Goal: Information Seeking & Learning: Compare options

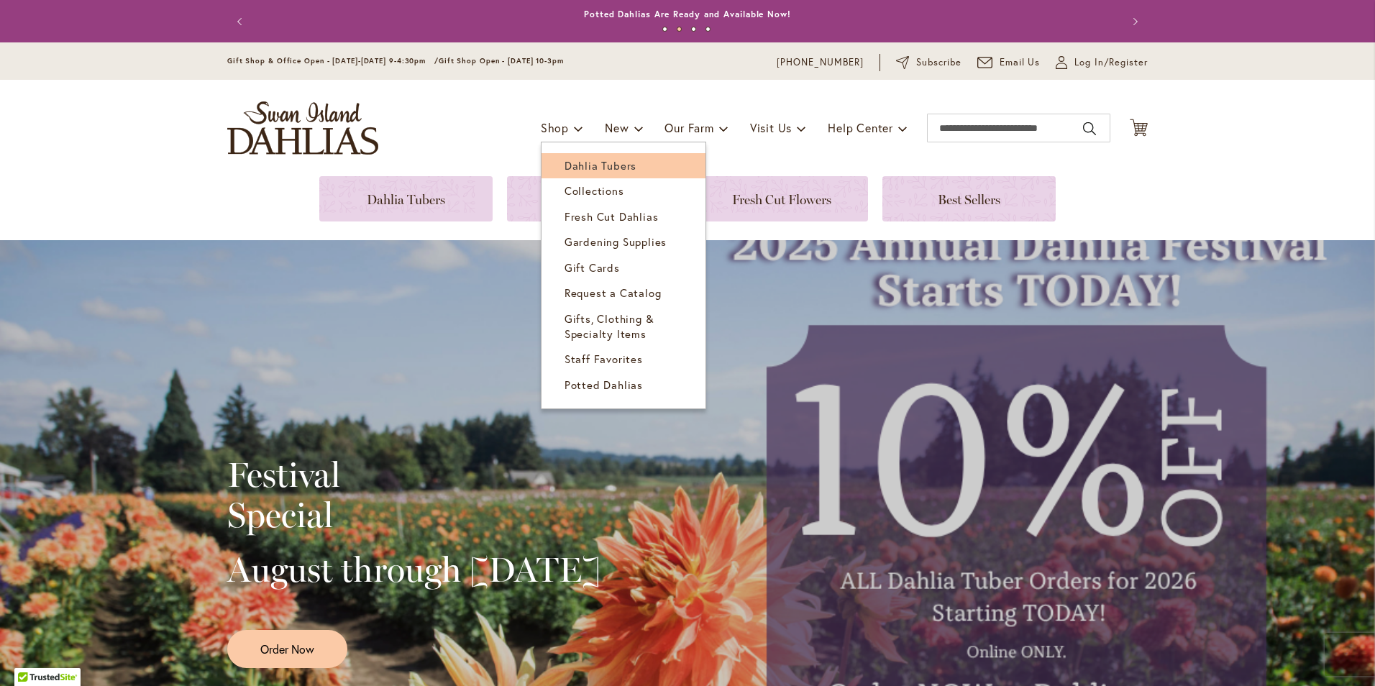
click at [582, 167] on span "Dahlia Tubers" at bounding box center [601, 165] width 72 height 14
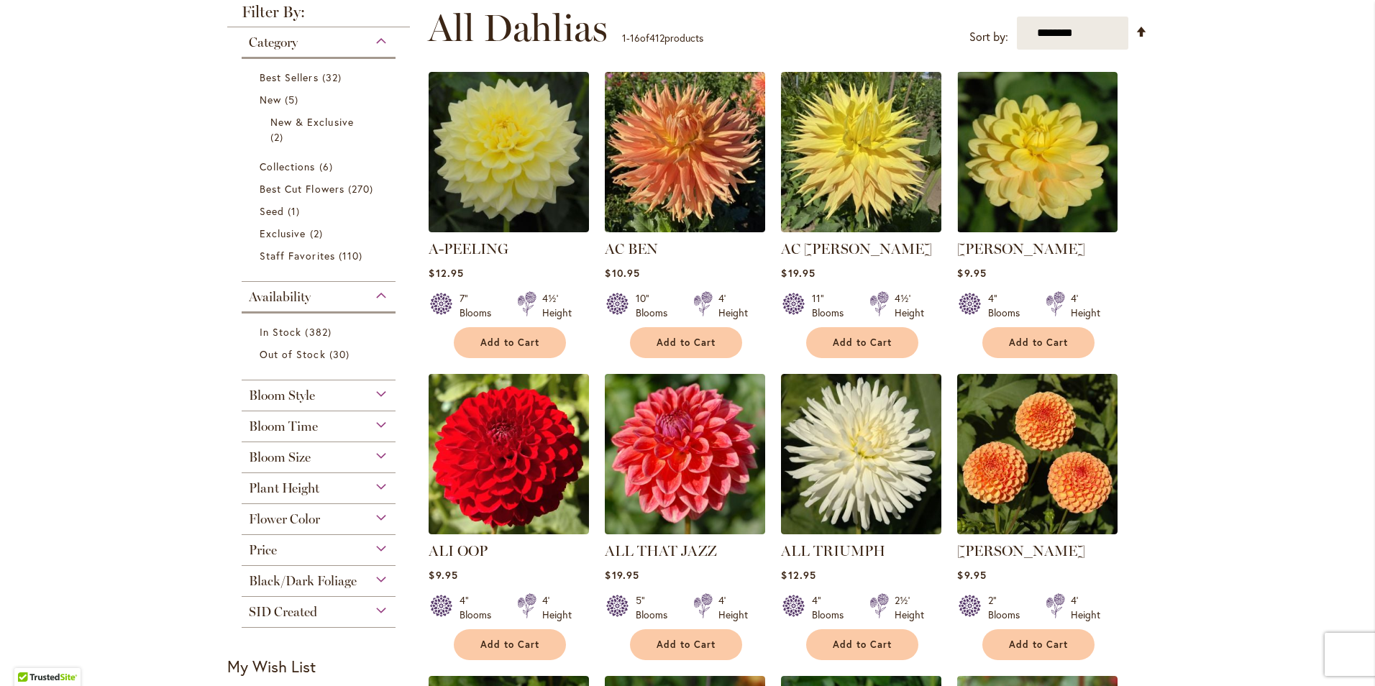
scroll to position [288, 0]
click at [376, 513] on div "Flower Color" at bounding box center [319, 515] width 154 height 23
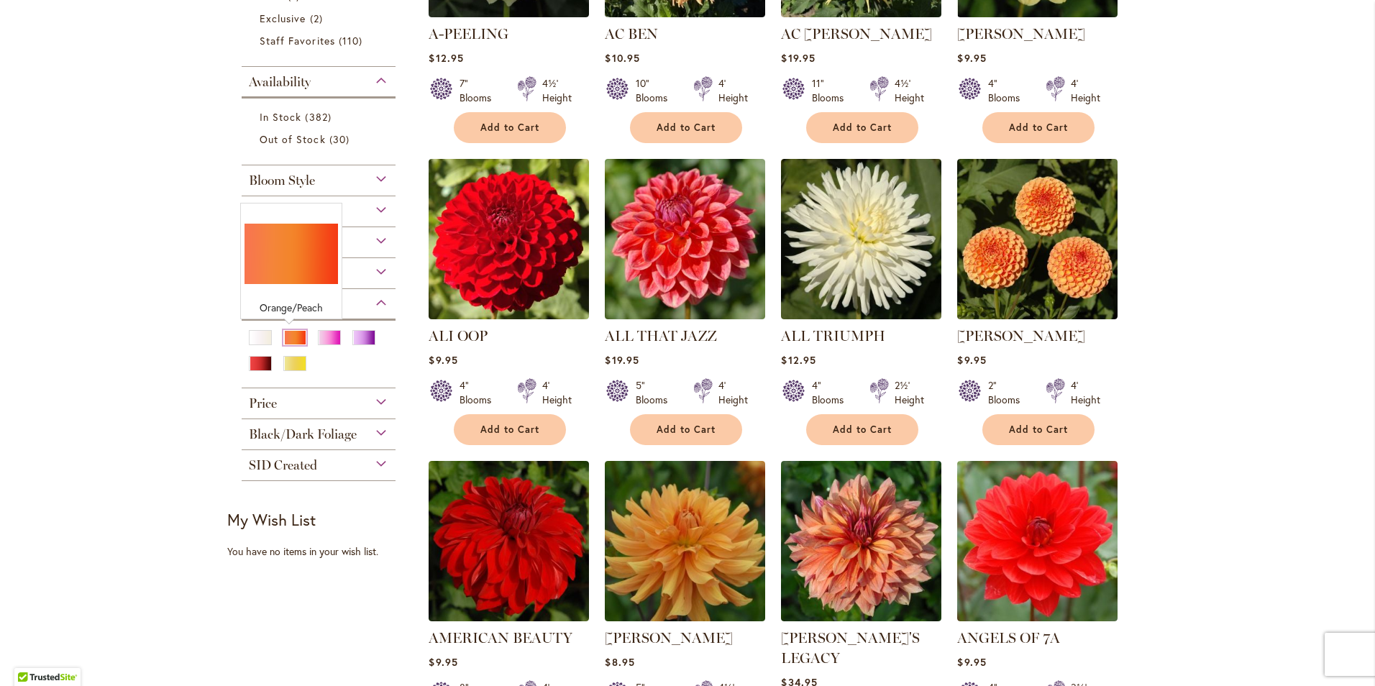
scroll to position [503, 0]
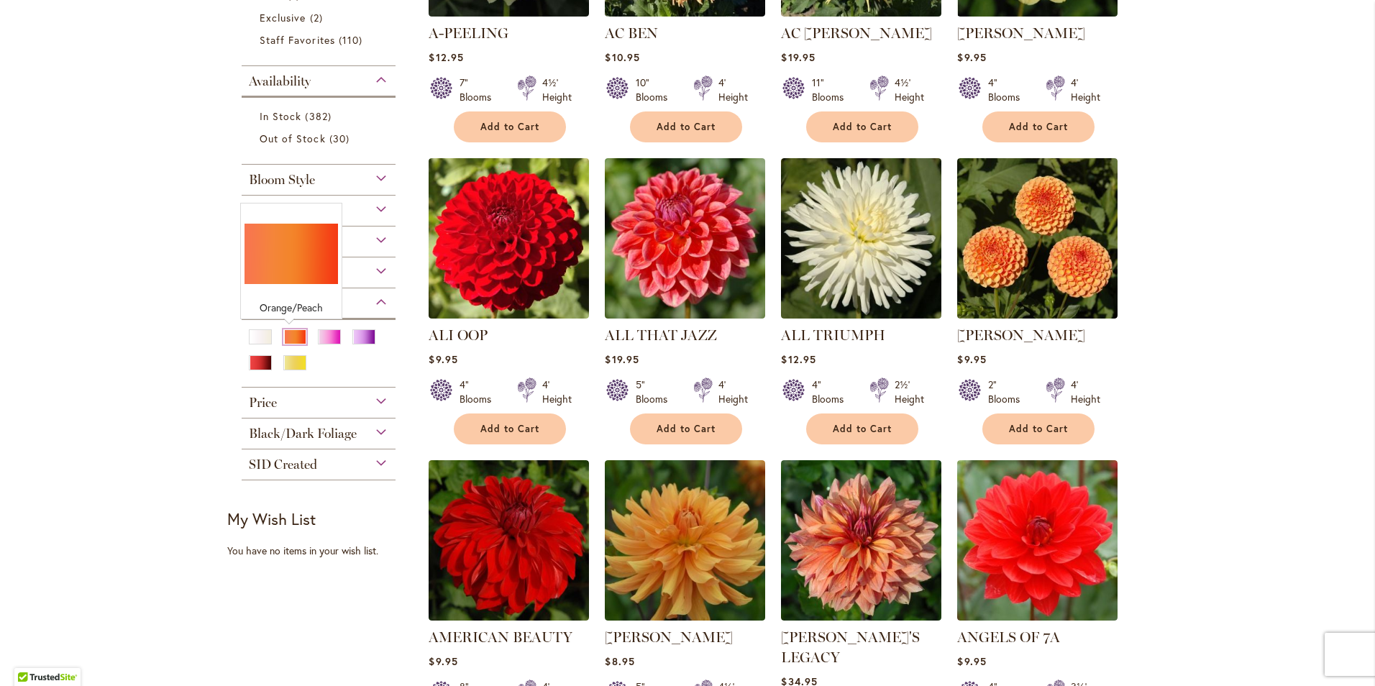
click at [291, 334] on div "Orange/Peach" at bounding box center [294, 336] width 23 height 15
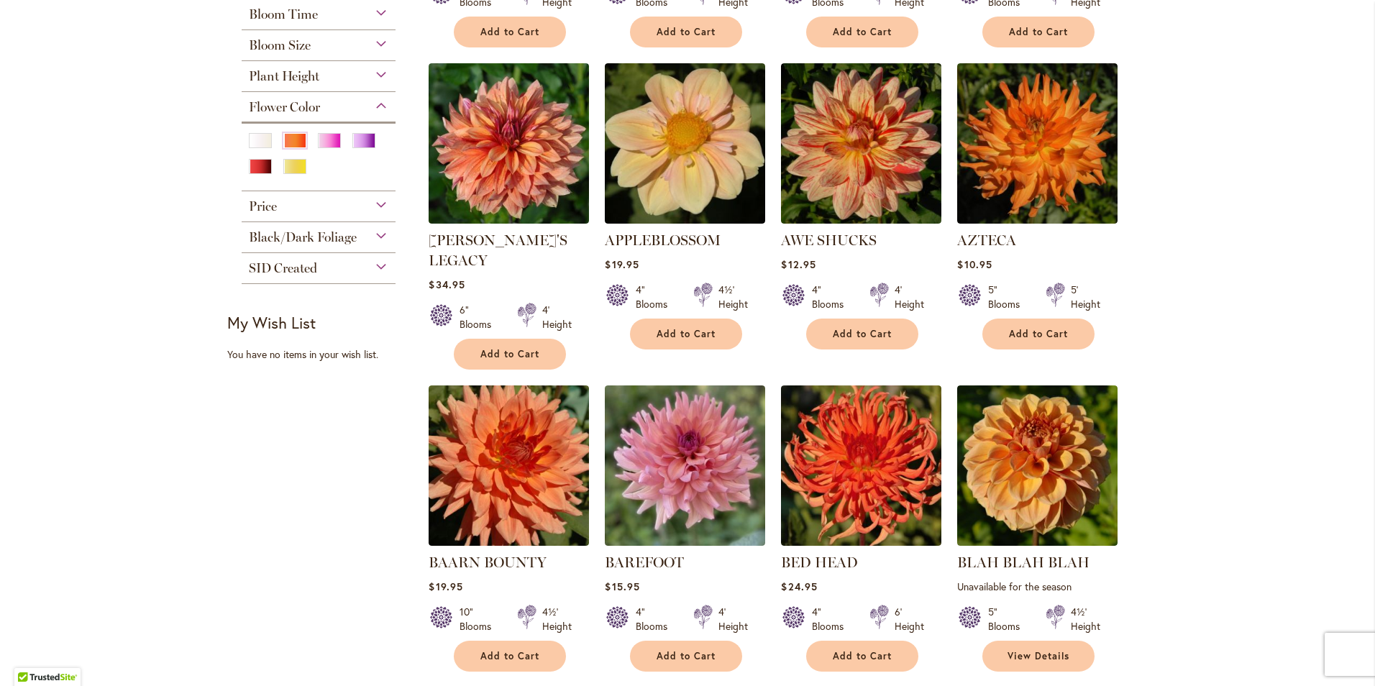
scroll to position [575, 0]
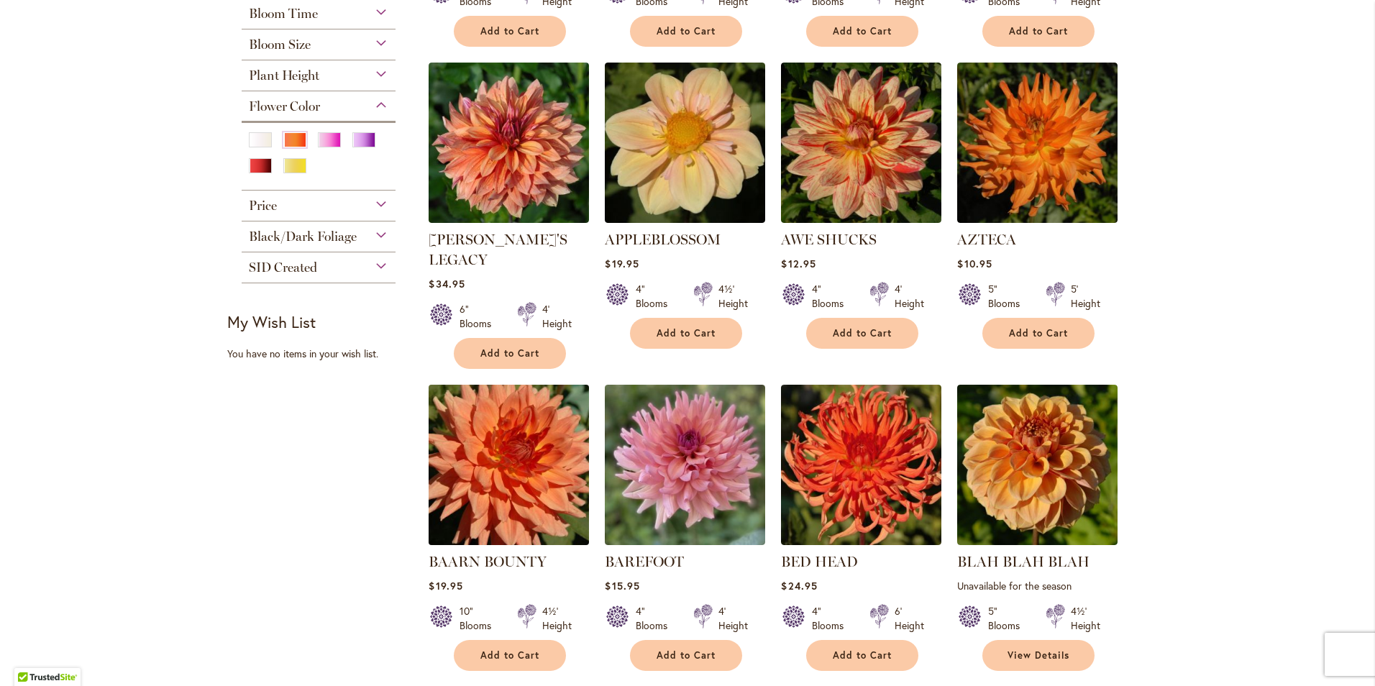
click at [514, 449] on img at bounding box center [509, 465] width 168 height 168
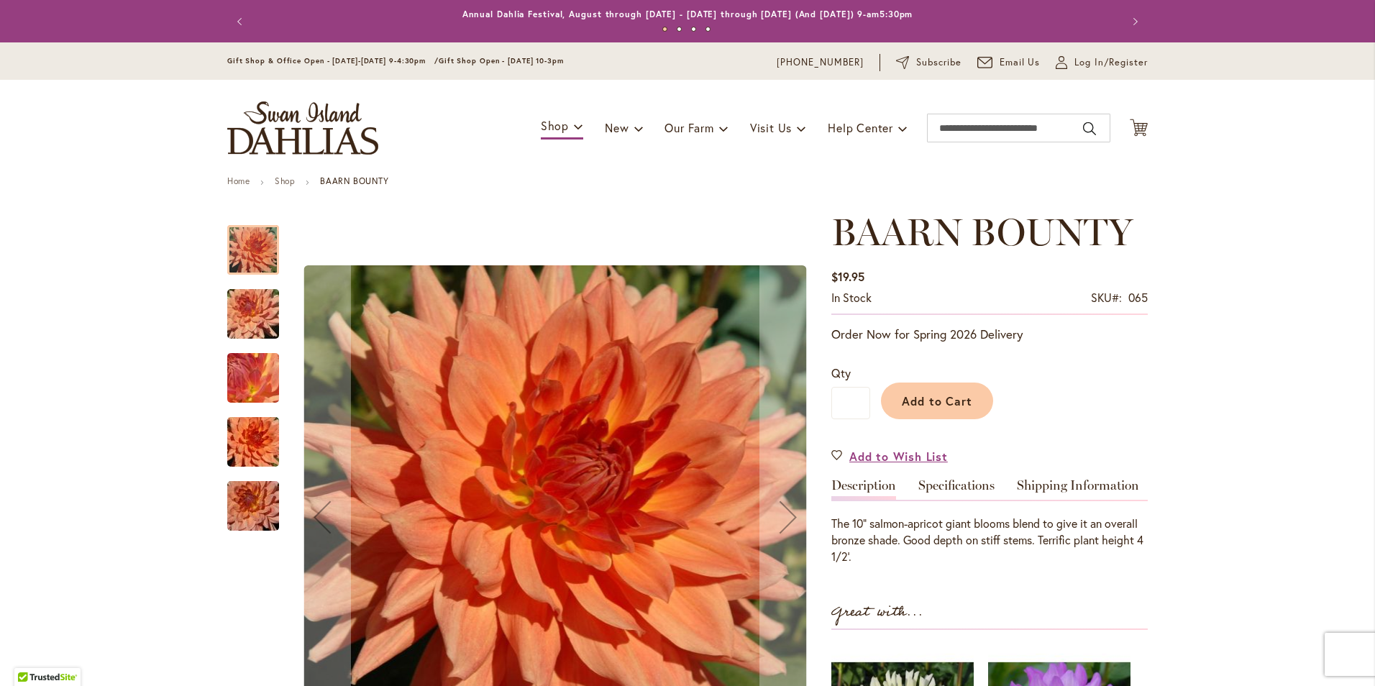
click at [235, 309] on img "Baarn Bounty" at bounding box center [253, 315] width 104 height 78
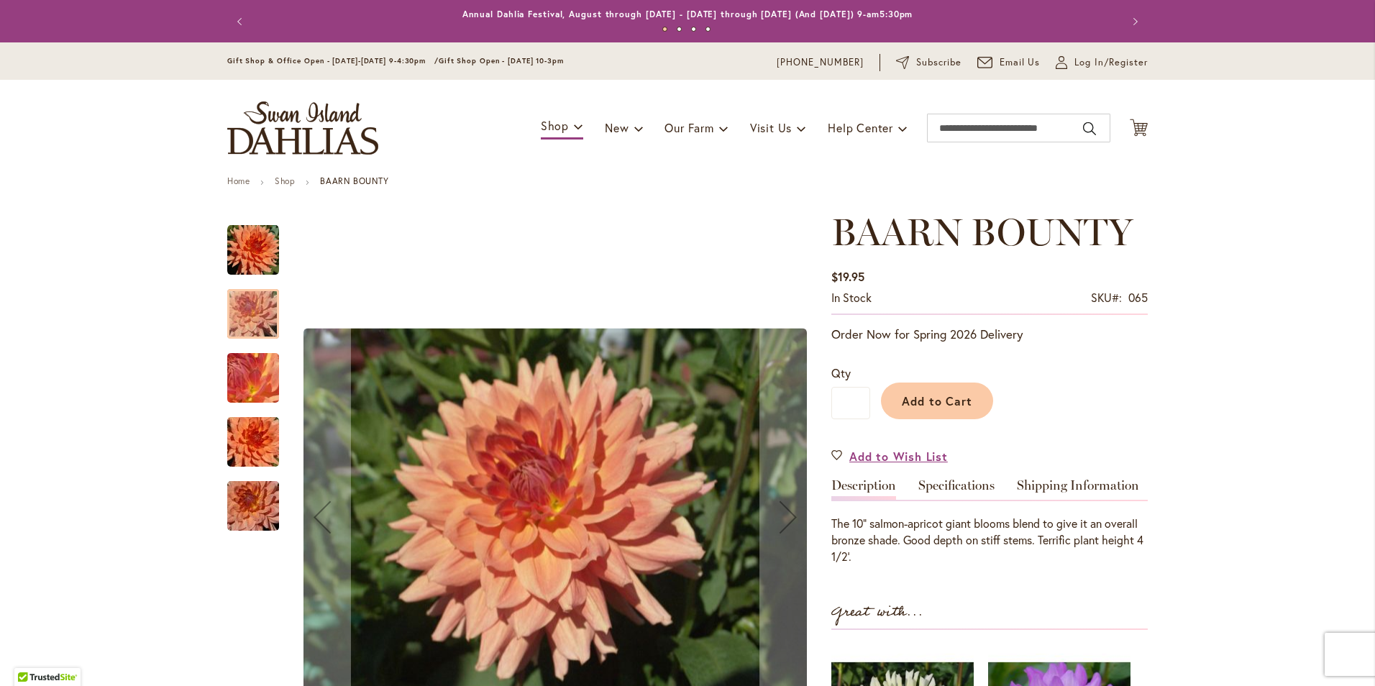
click at [235, 376] on img "Baarn Bounty" at bounding box center [253, 379] width 104 height 78
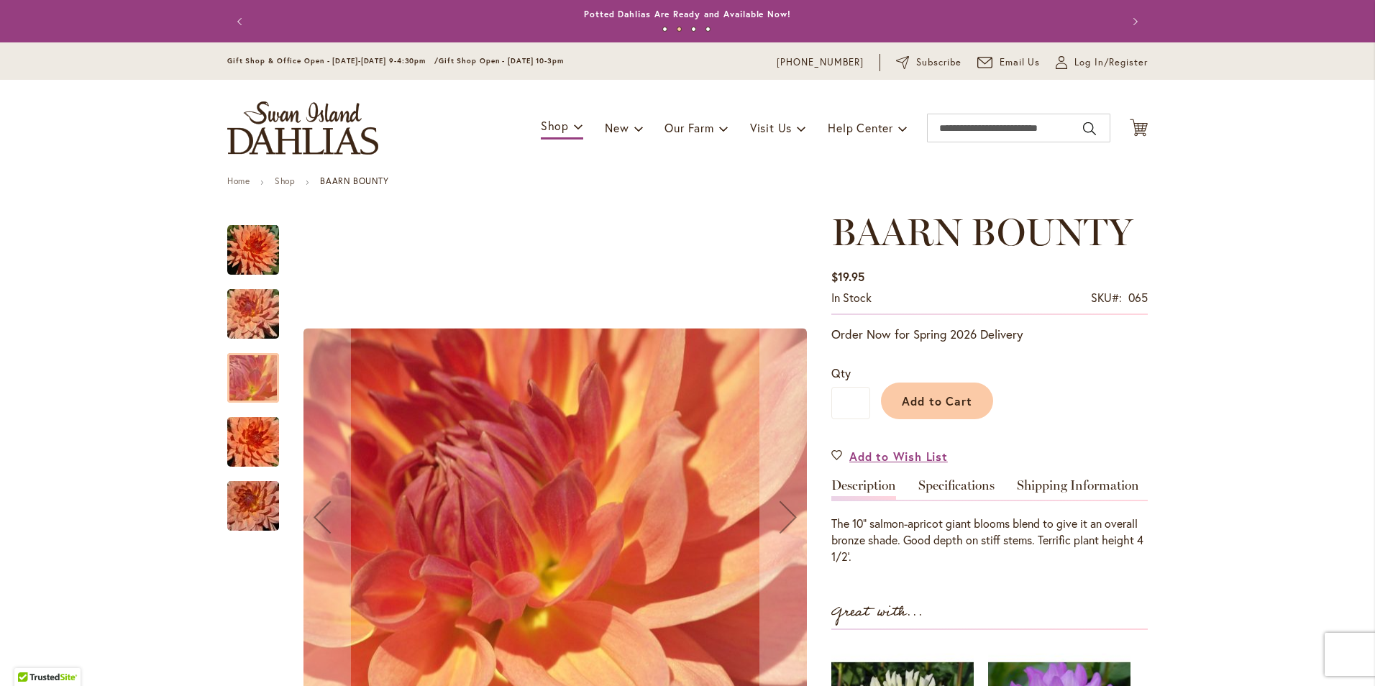
click at [237, 436] on img "Baarn Bounty" at bounding box center [253, 442] width 104 height 69
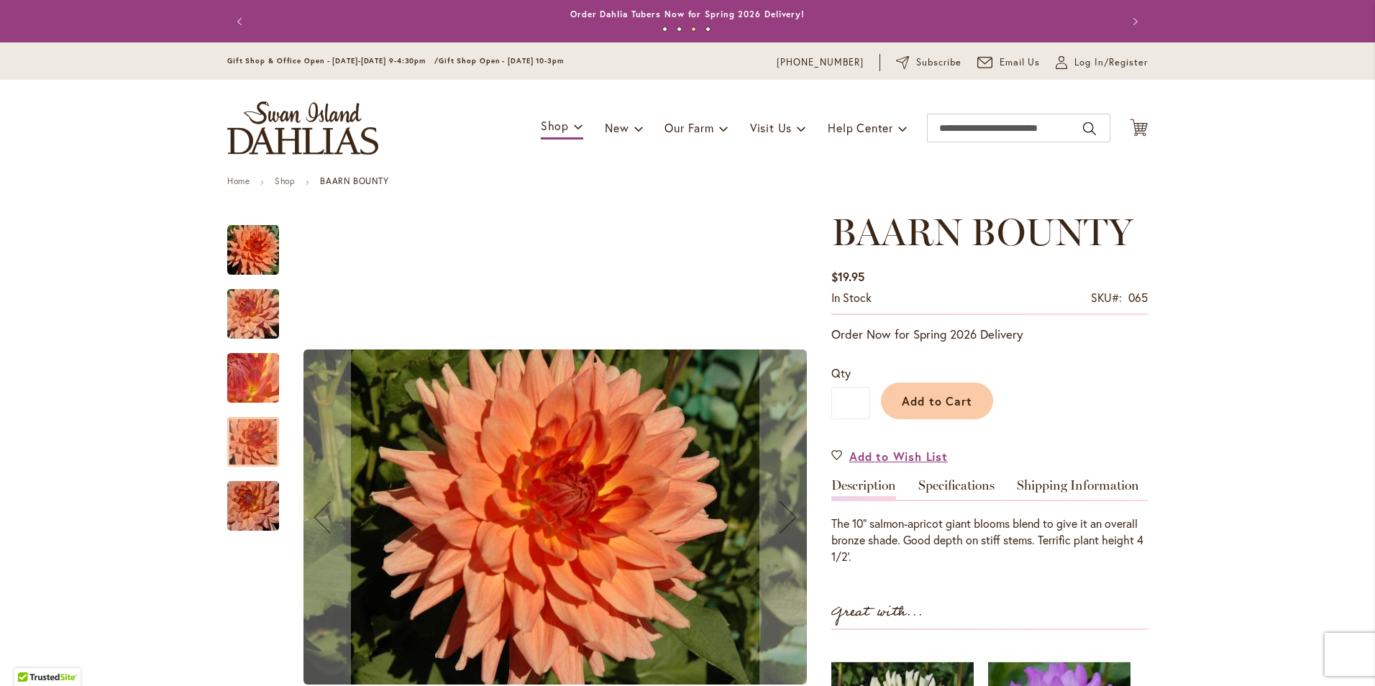
click at [245, 503] on img "Baarn Bounty" at bounding box center [253, 506] width 104 height 69
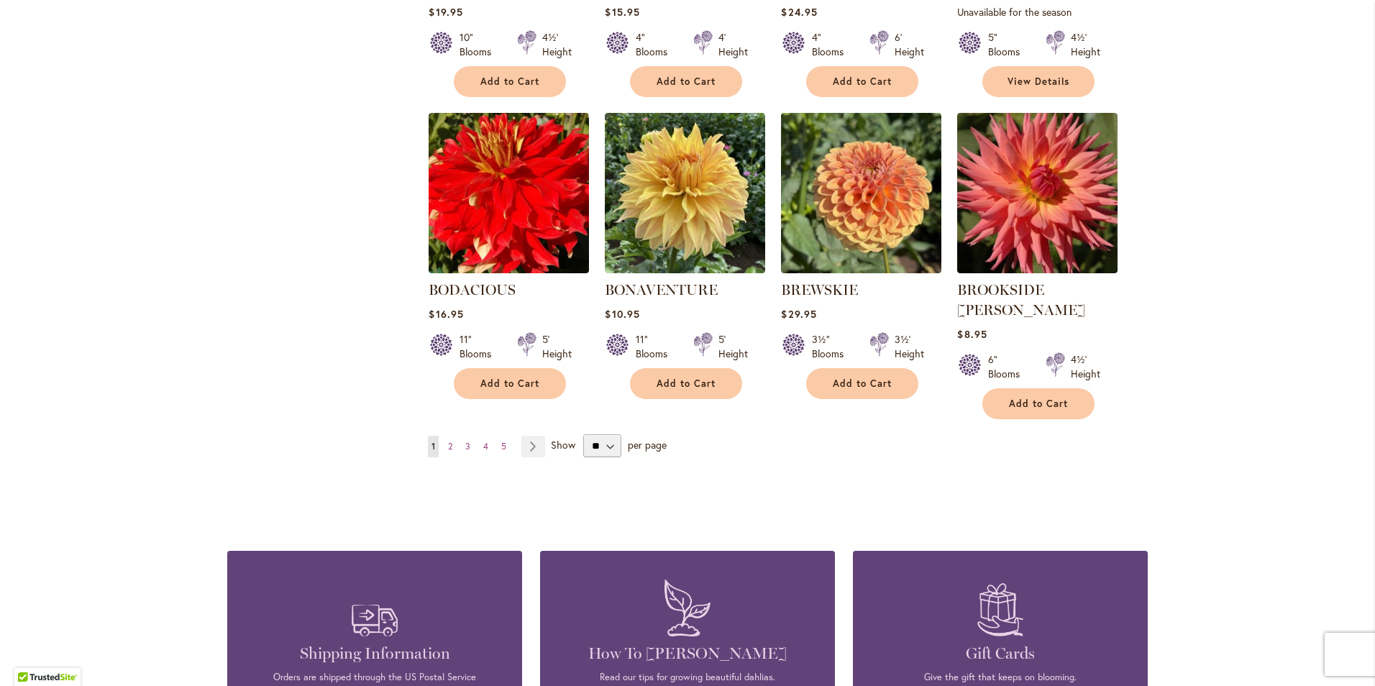
scroll to position [1150, 0]
click at [605, 434] on select "** ** ** **" at bounding box center [602, 445] width 38 height 23
select select "**"
click at [583, 434] on select "** ** ** **" at bounding box center [602, 445] width 38 height 23
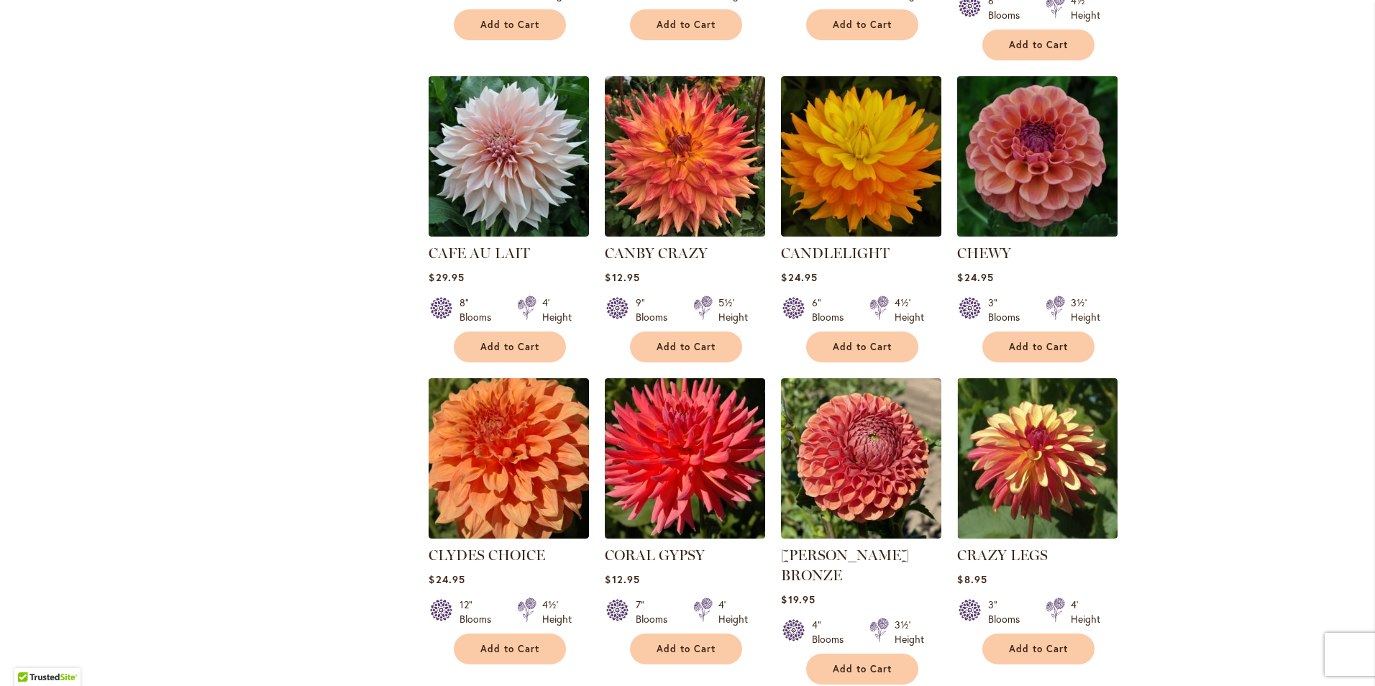
scroll to position [1509, 0]
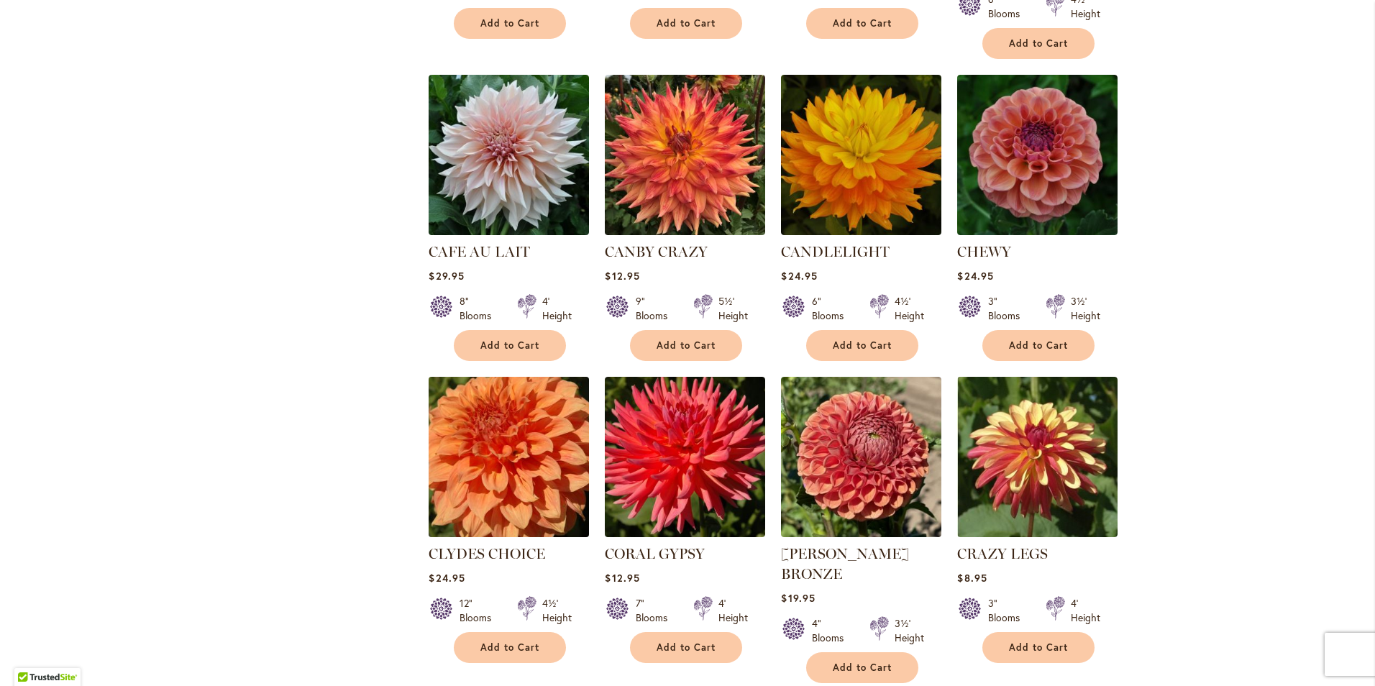
click at [501, 431] on img at bounding box center [509, 457] width 168 height 168
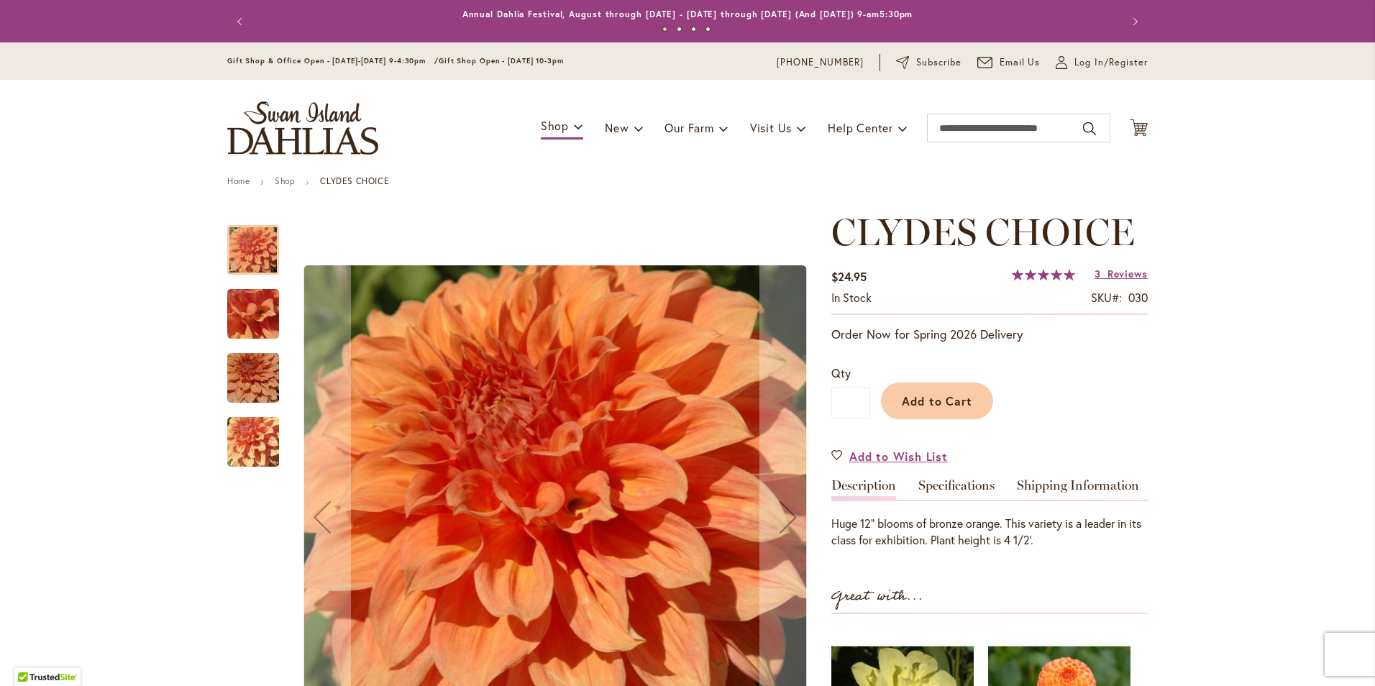
click at [235, 300] on img "Clyde's Choice" at bounding box center [253, 315] width 104 height 78
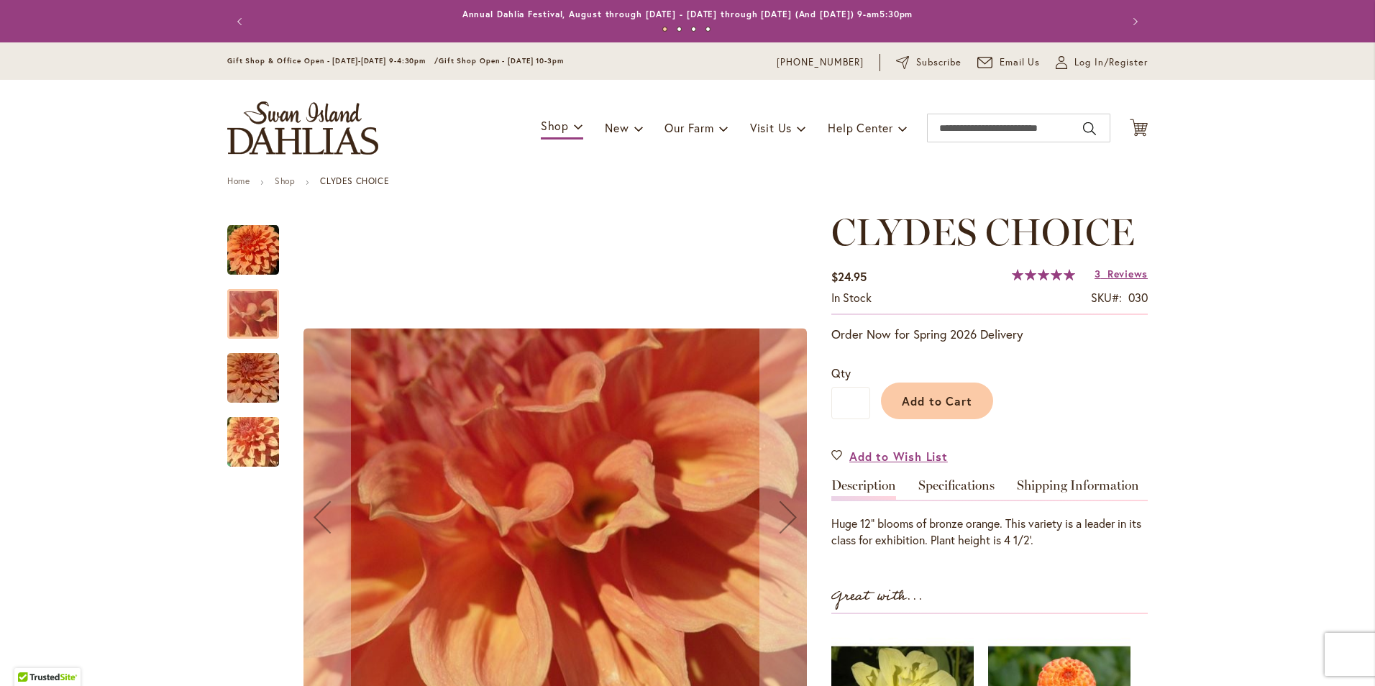
click at [244, 378] on img "Clyde's Choice" at bounding box center [253, 378] width 104 height 69
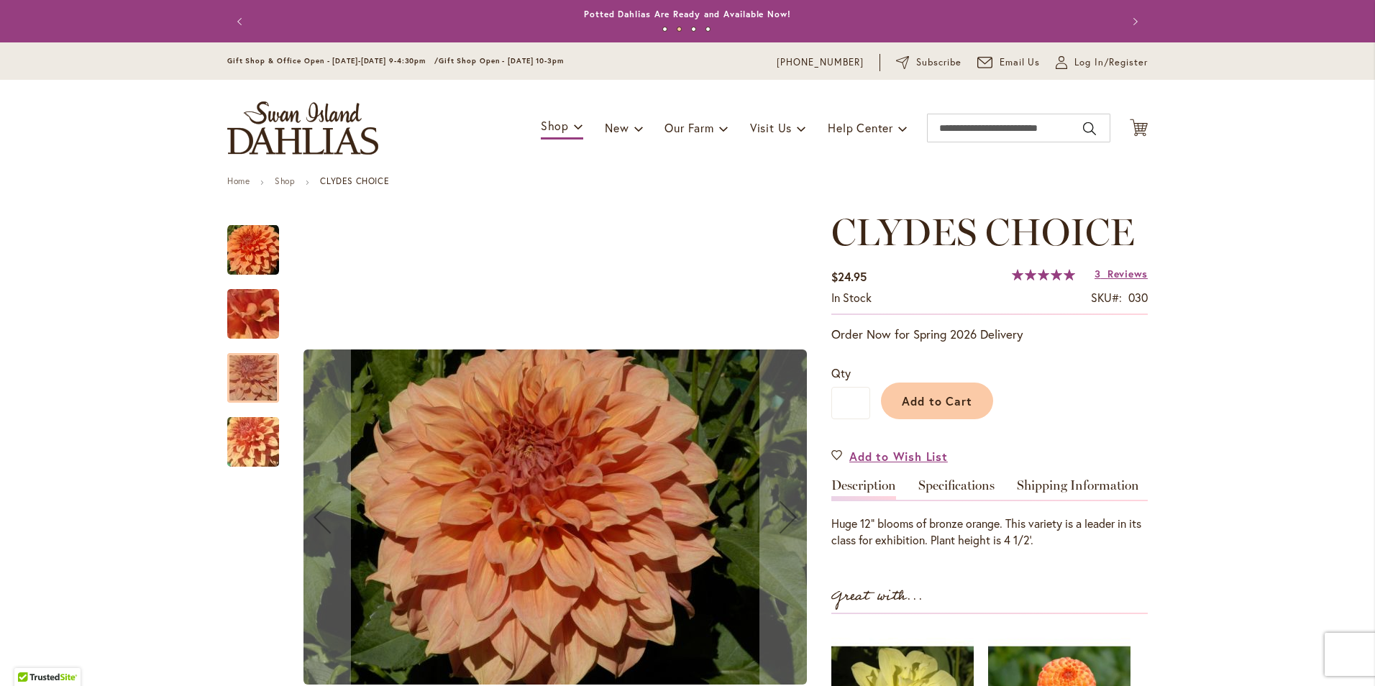
click at [242, 437] on img "Clyde's Choice" at bounding box center [253, 443] width 104 height 78
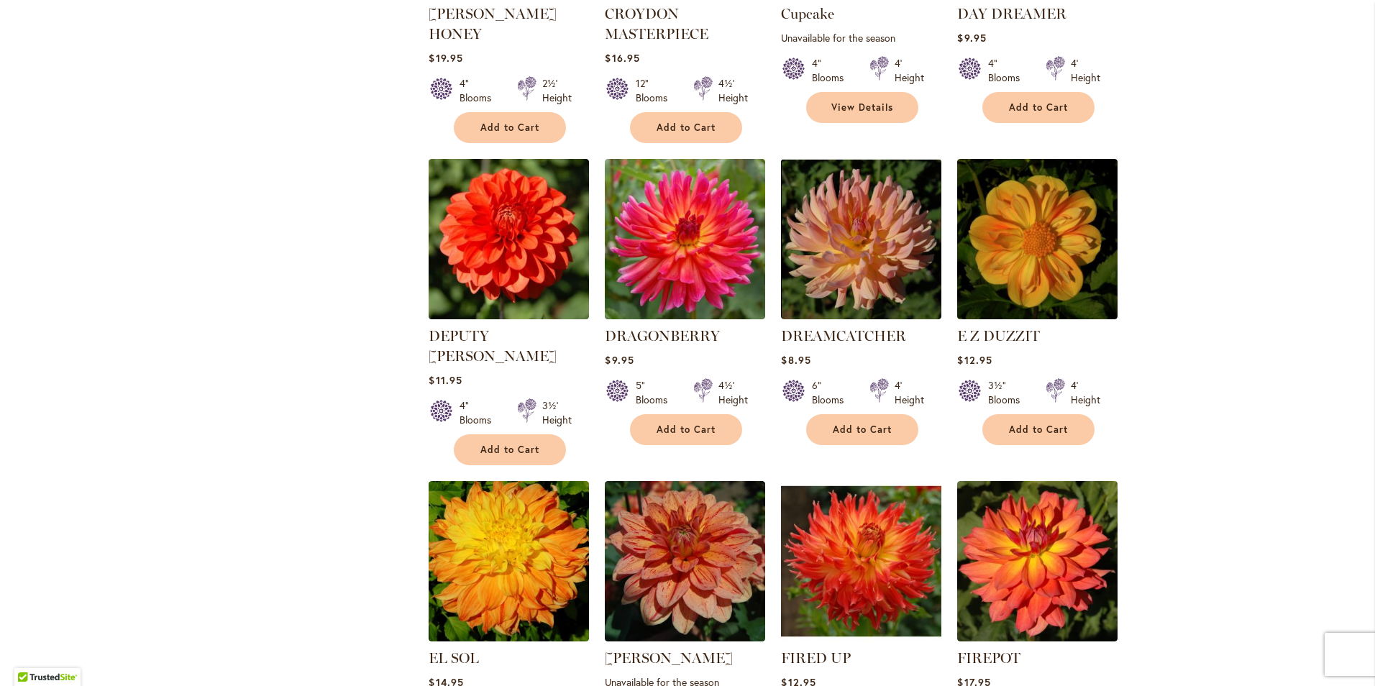
scroll to position [2372, 0]
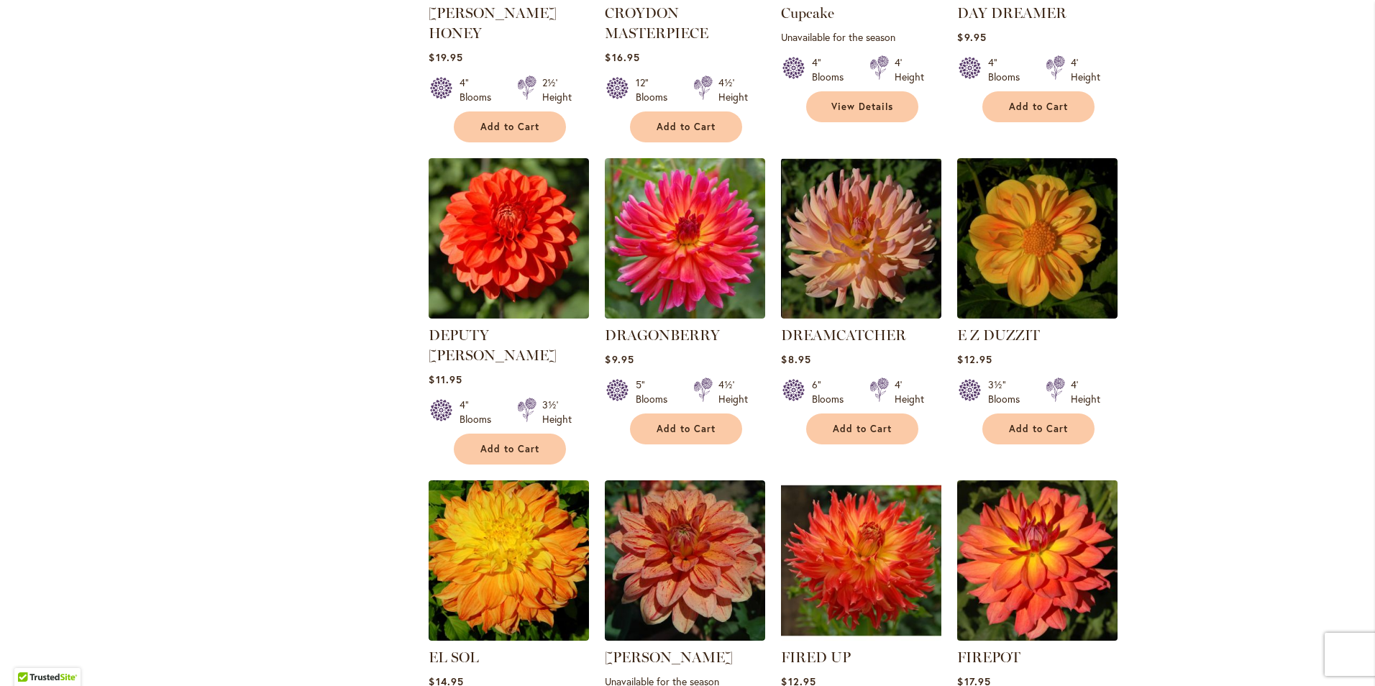
click at [1047, 476] on img at bounding box center [1038, 560] width 168 height 168
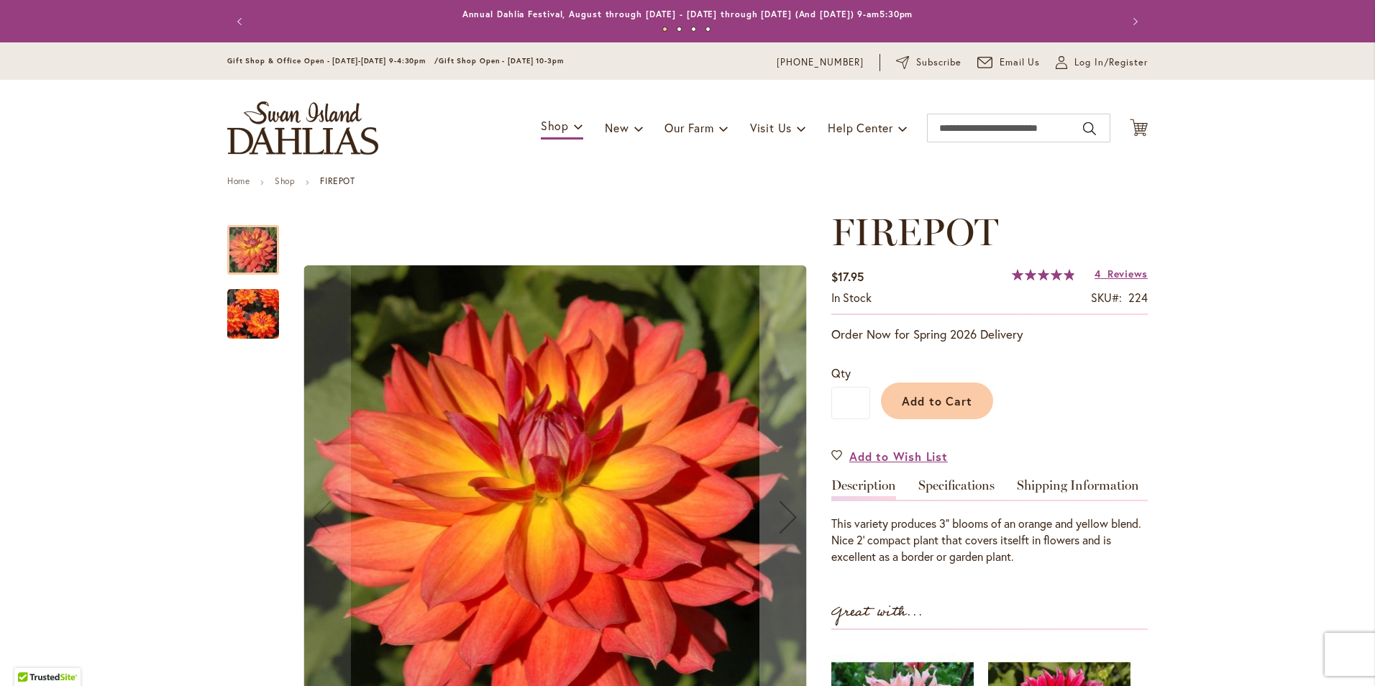
click at [235, 300] on img "FIREPOT" at bounding box center [253, 314] width 104 height 81
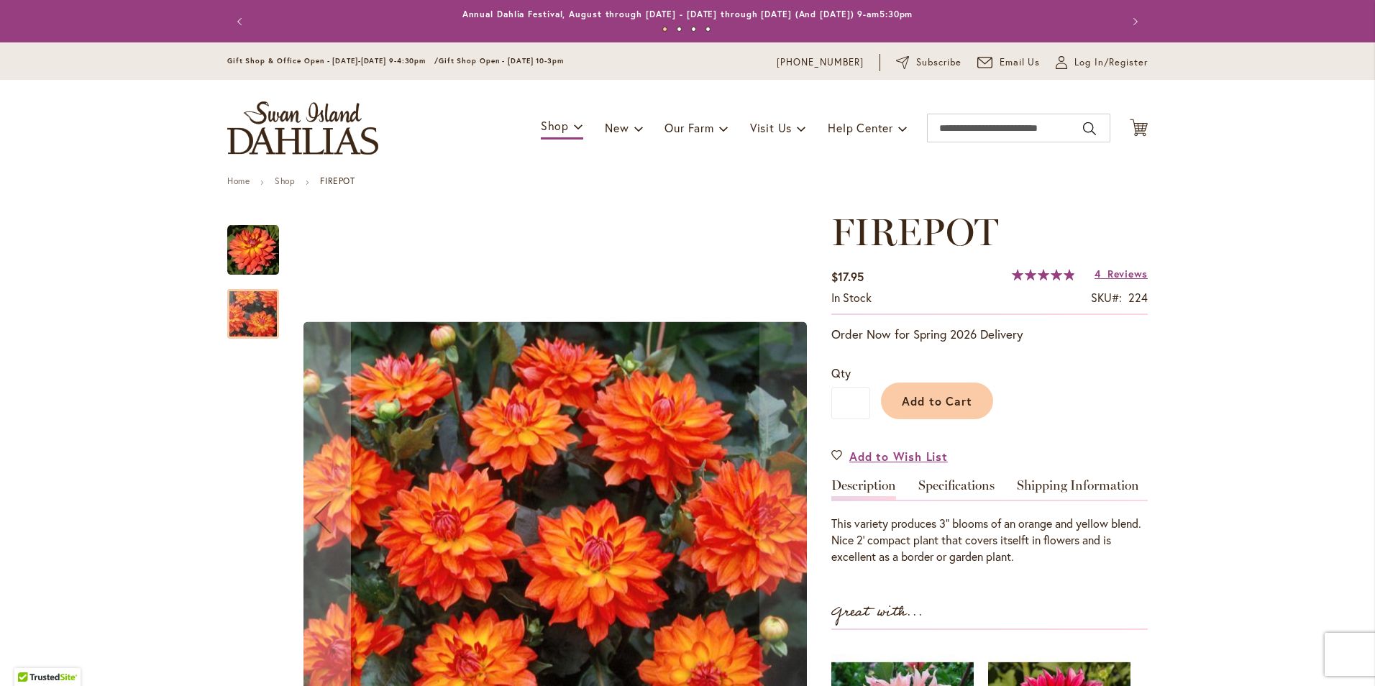
click at [242, 253] on img "FIREPOT" at bounding box center [253, 250] width 52 height 52
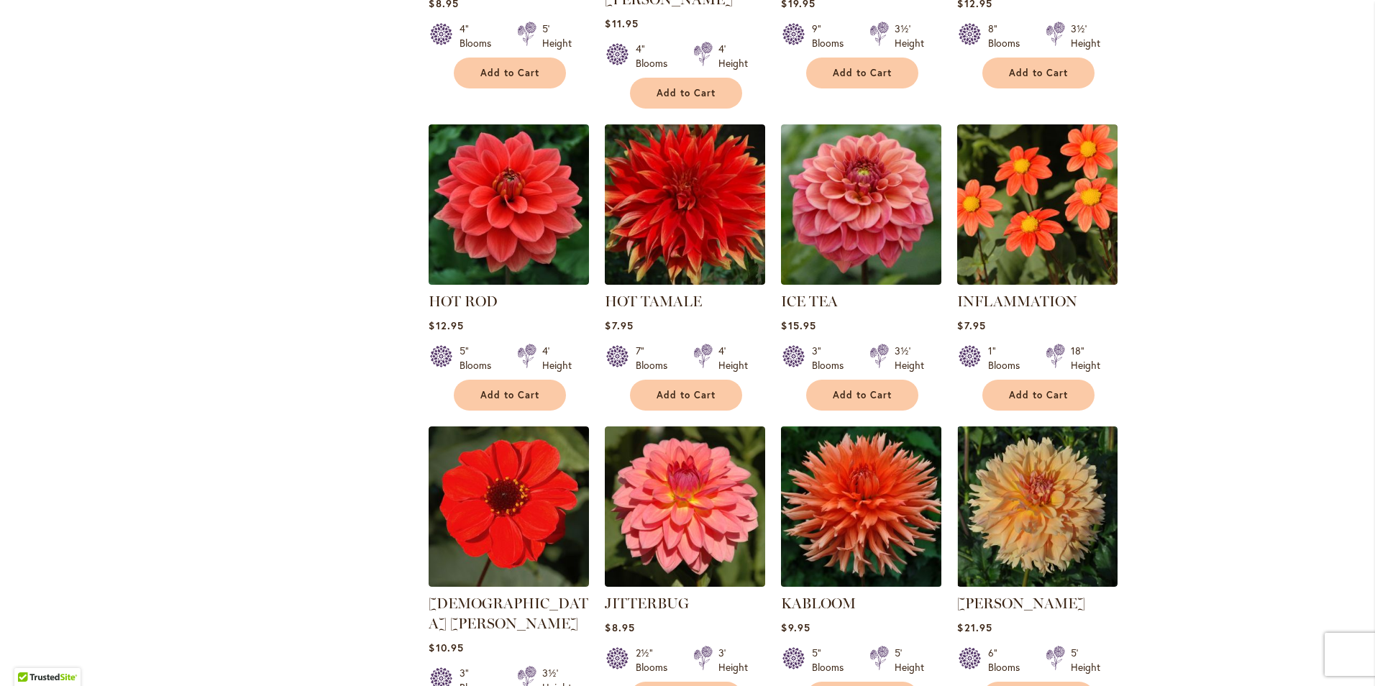
scroll to position [4602, 0]
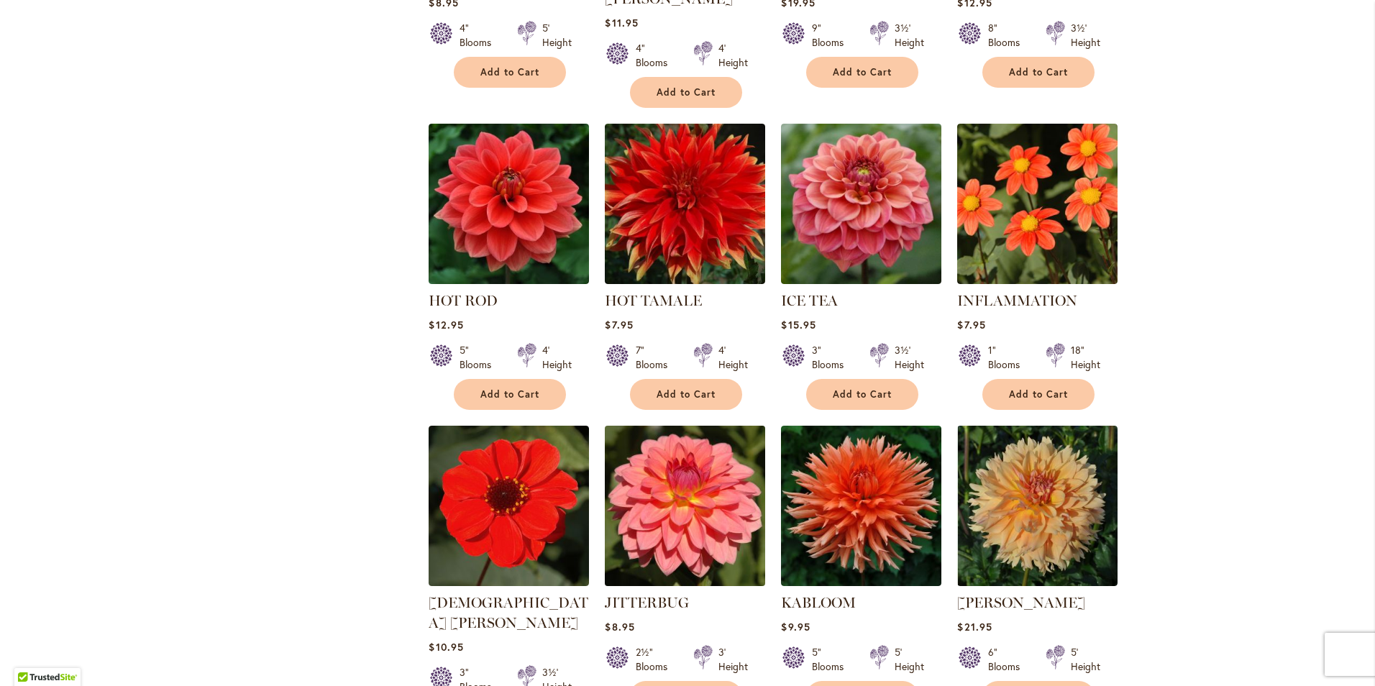
click at [680, 422] on img at bounding box center [685, 506] width 168 height 168
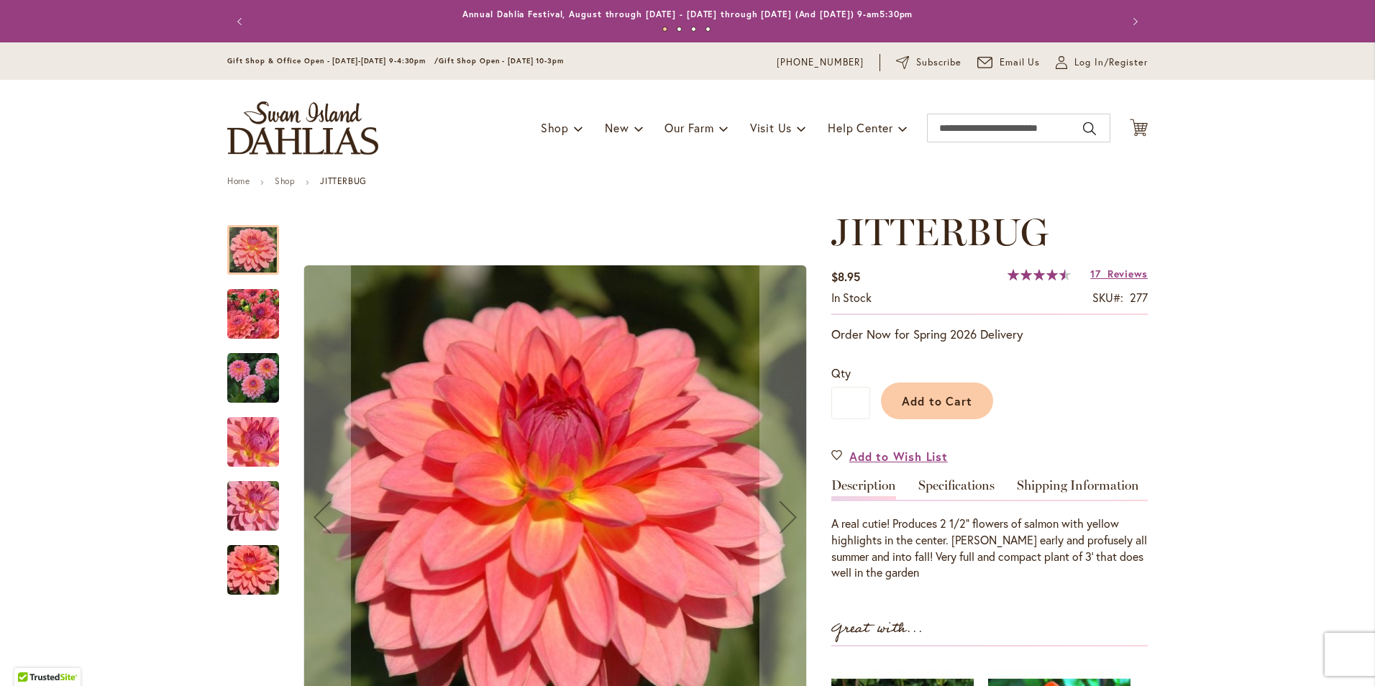
click at [240, 311] on img "JITTERBUG" at bounding box center [253, 315] width 104 height 78
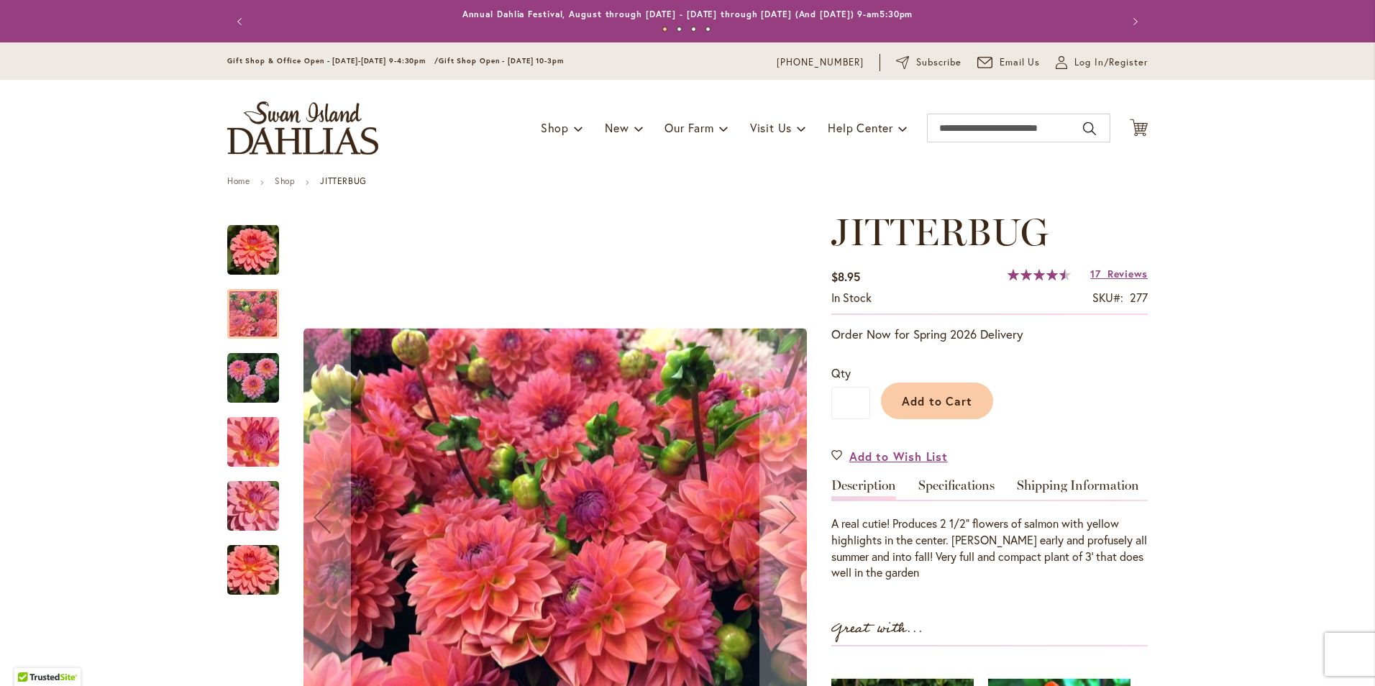
click at [252, 445] on img "JITTERBUG" at bounding box center [253, 443] width 104 height 78
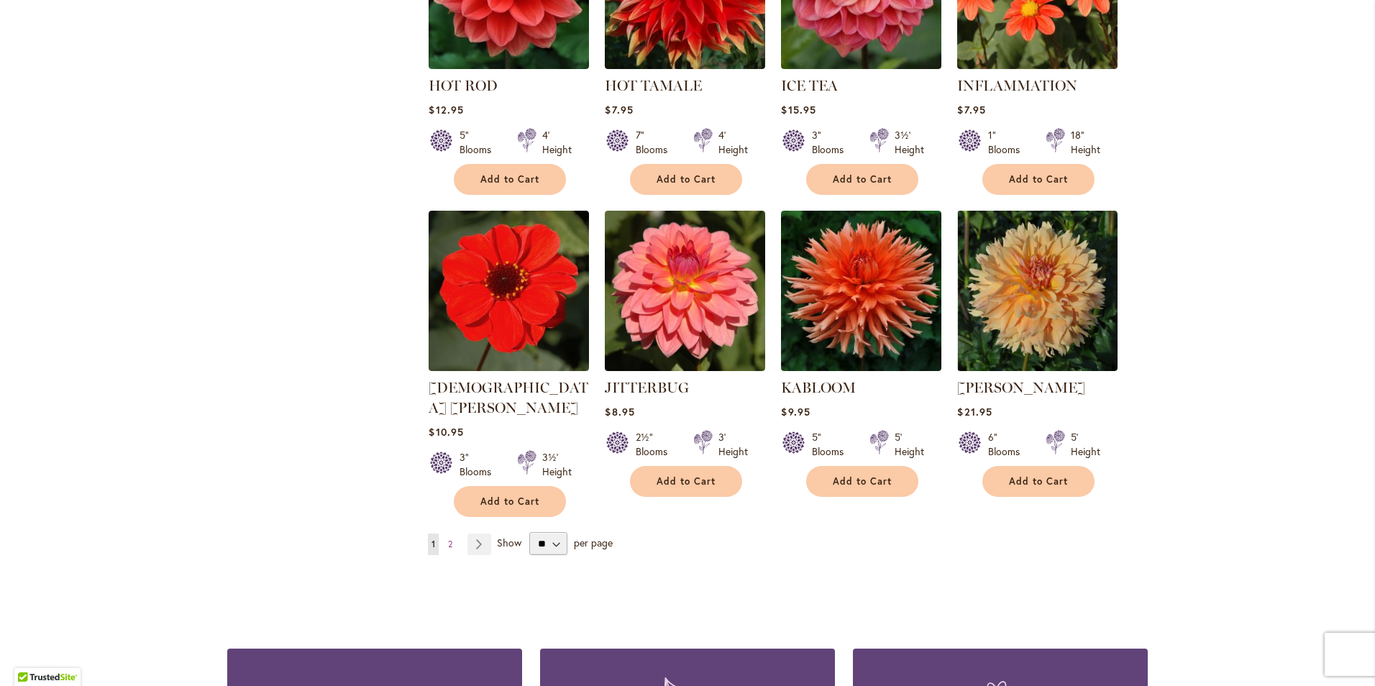
scroll to position [4819, 0]
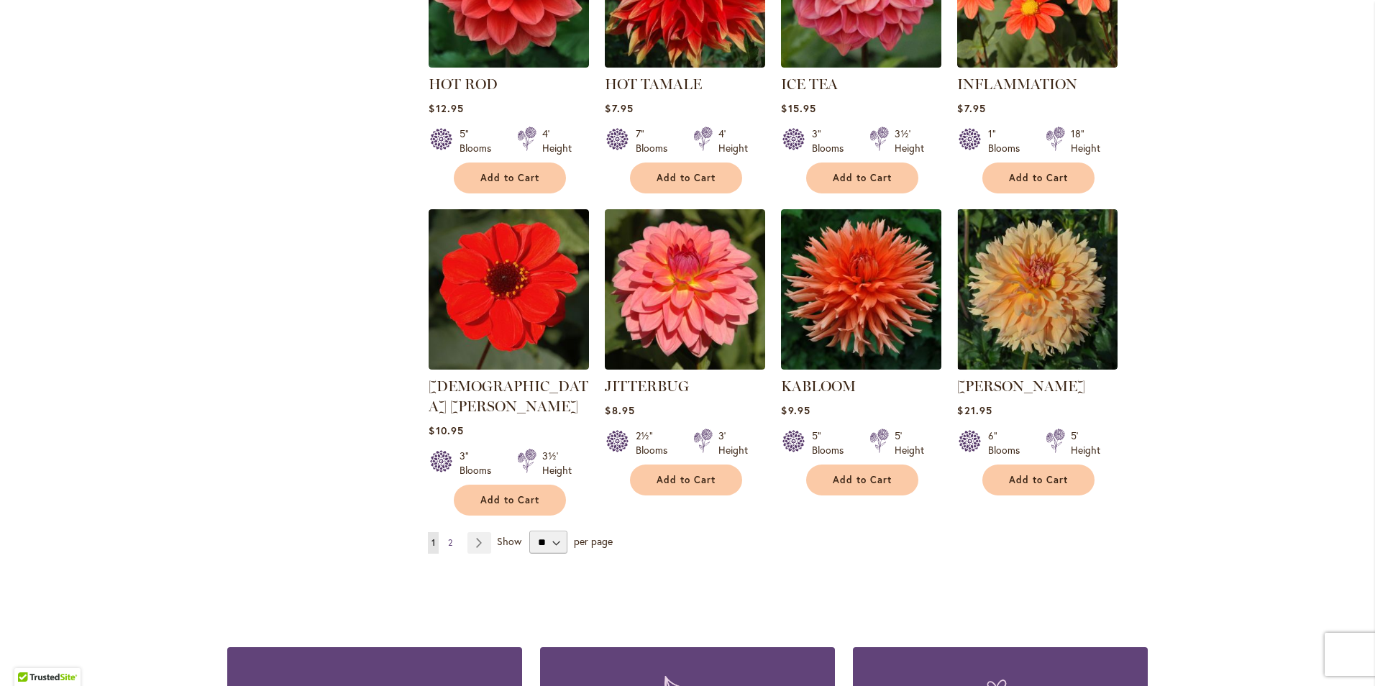
click at [448, 537] on span "2" at bounding box center [450, 542] width 4 height 11
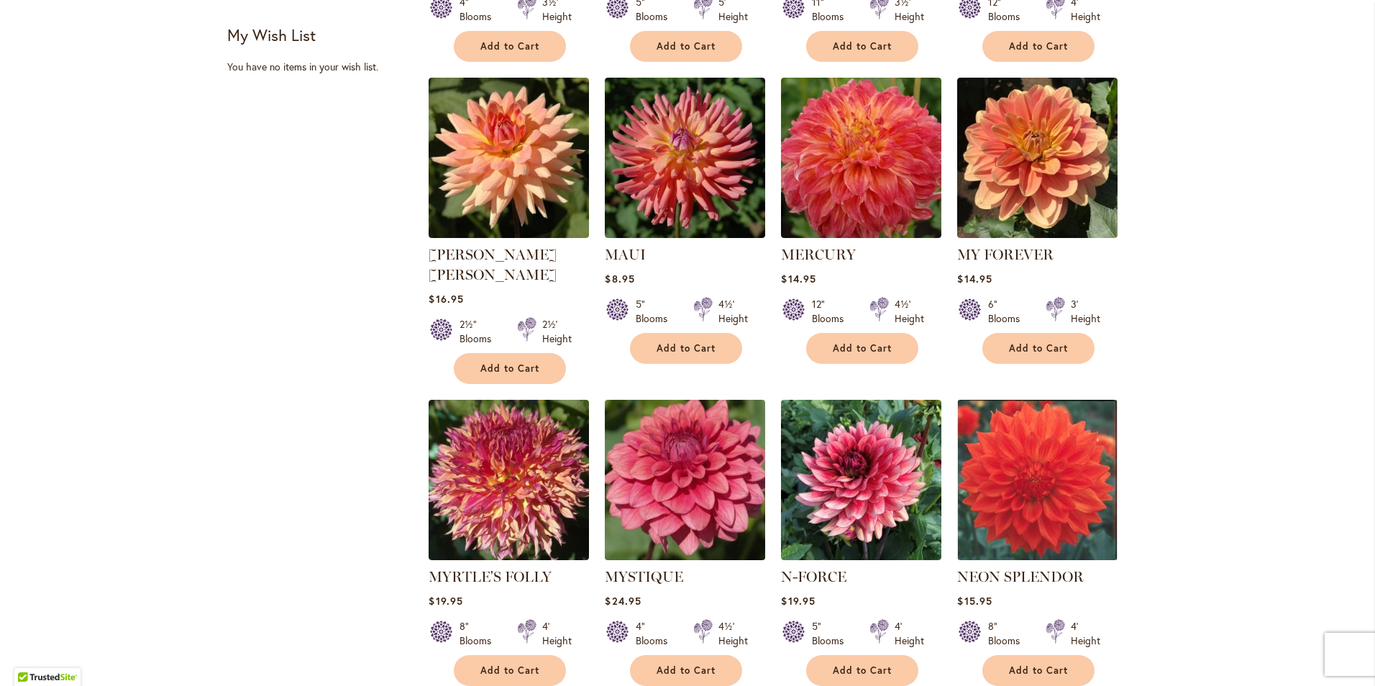
scroll to position [863, 0]
click at [682, 440] on img at bounding box center [685, 479] width 168 height 168
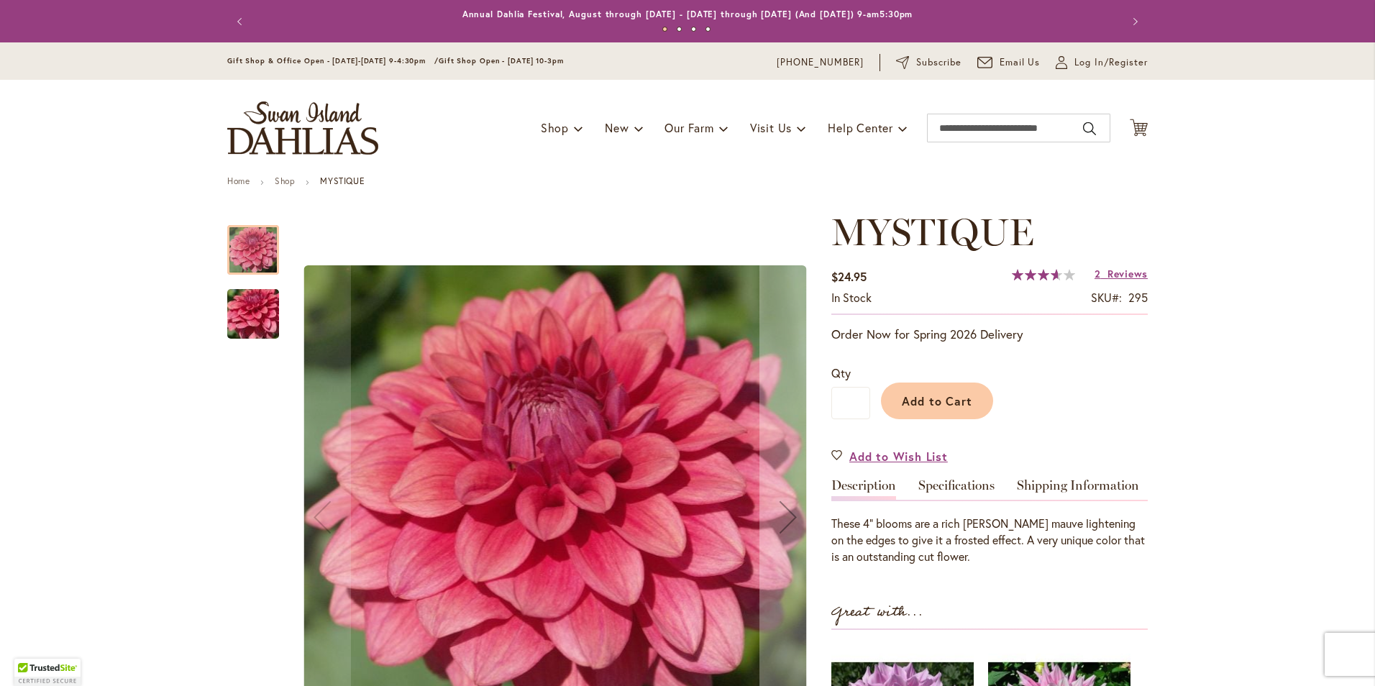
click at [247, 305] on img "MYSTIQUE" at bounding box center [253, 315] width 104 height 78
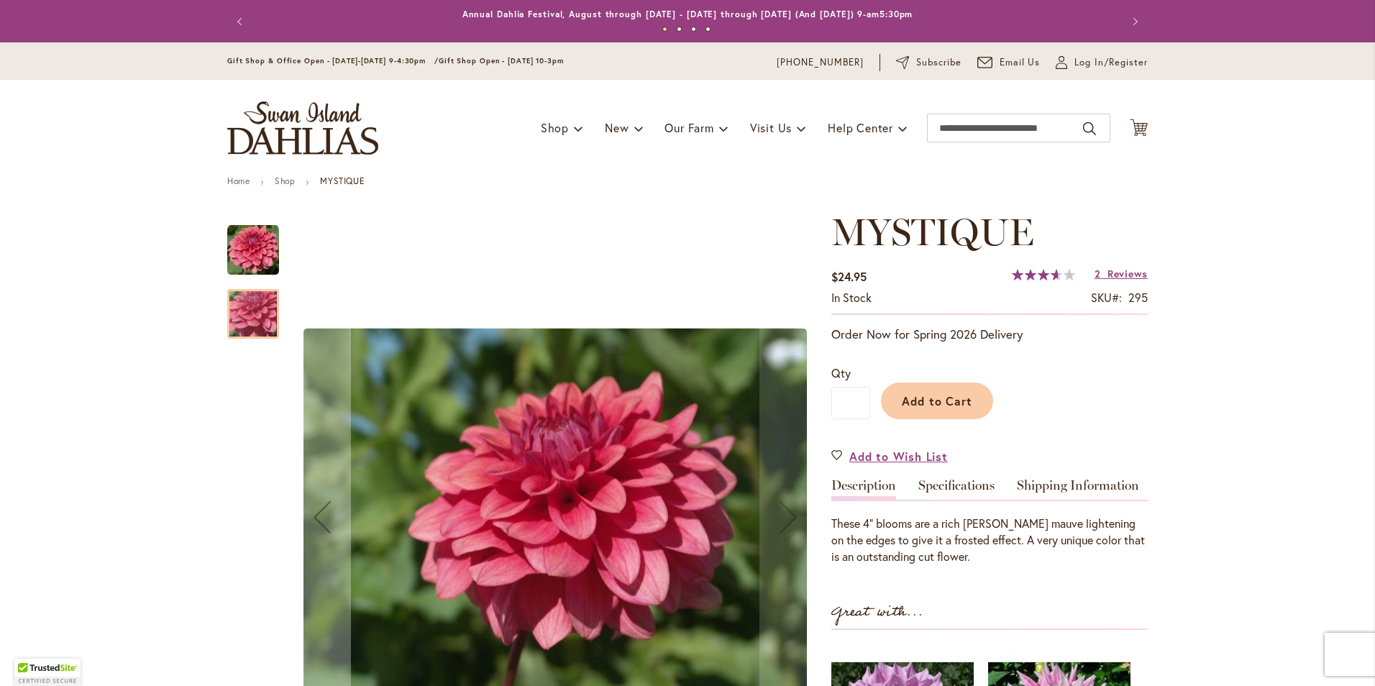
click at [240, 250] on img "MYSTIQUE" at bounding box center [253, 250] width 52 height 52
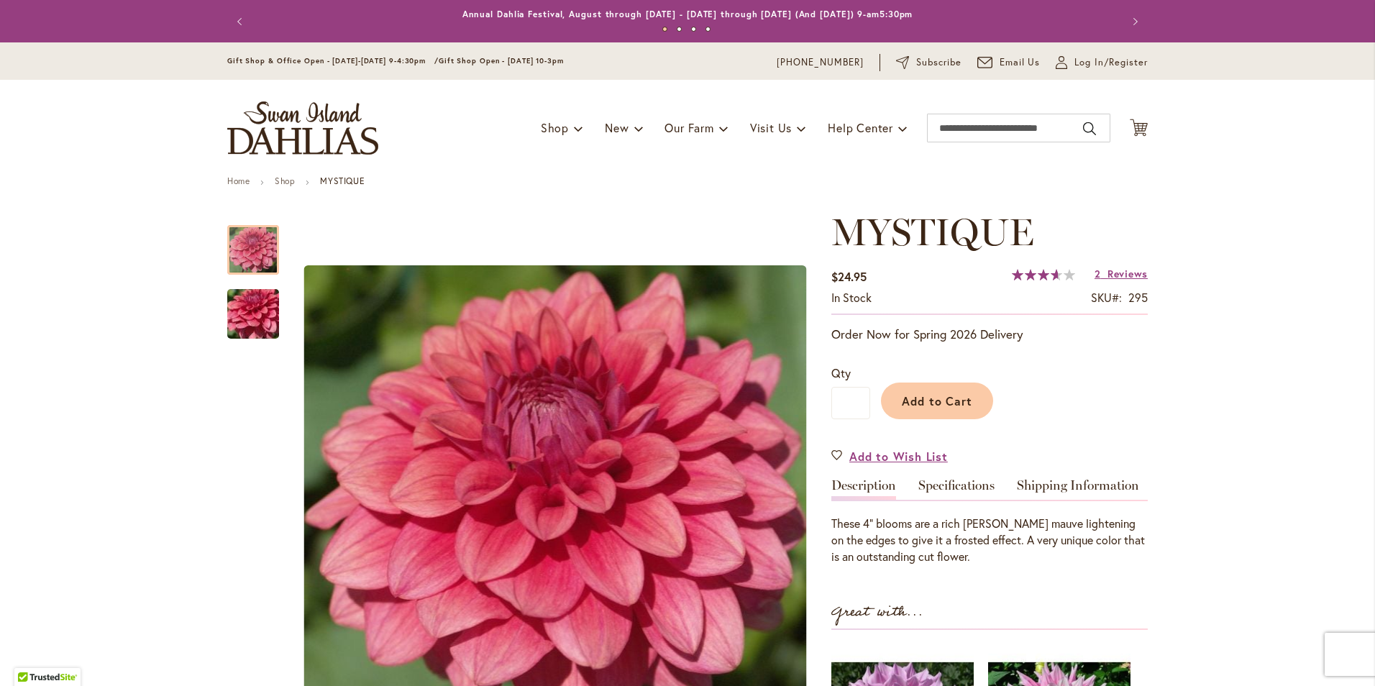
drag, startPoint x: 358, startPoint y: 12, endPoint x: 124, endPoint y: 270, distance: 347.8
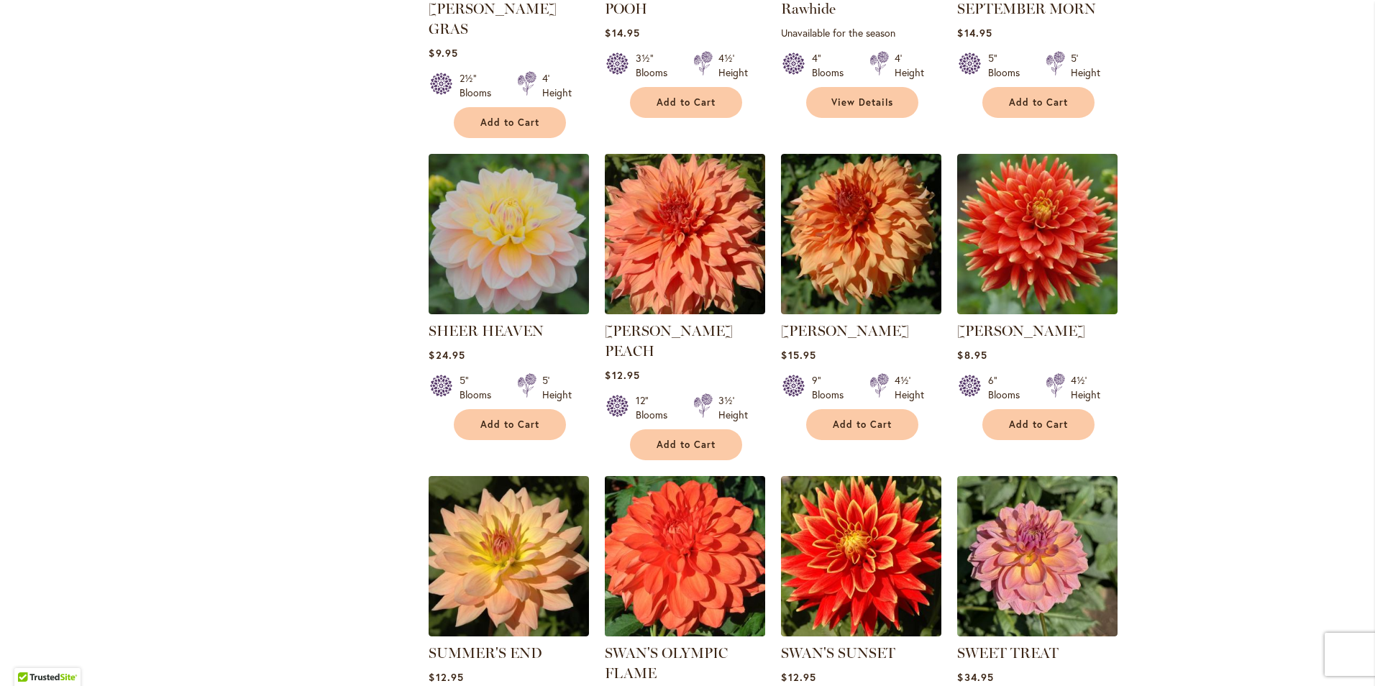
scroll to position [2659, 0]
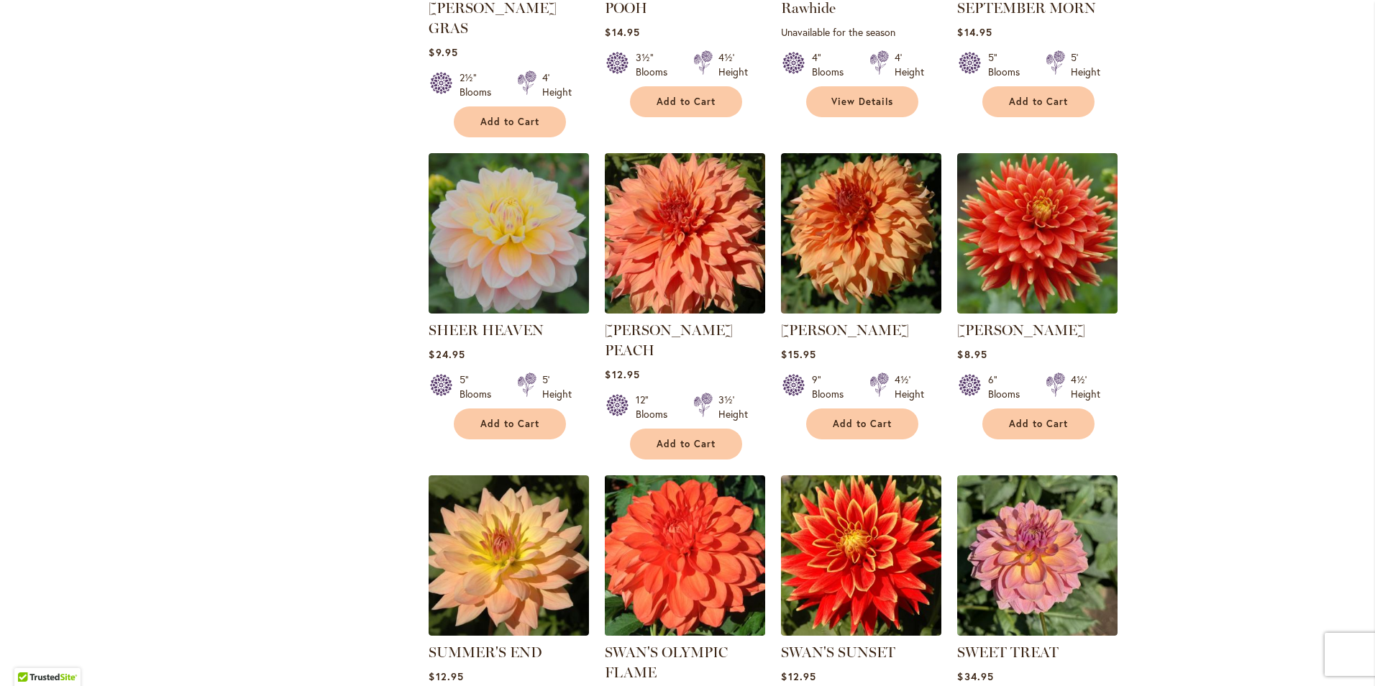
click at [682, 478] on img at bounding box center [685, 555] width 168 height 168
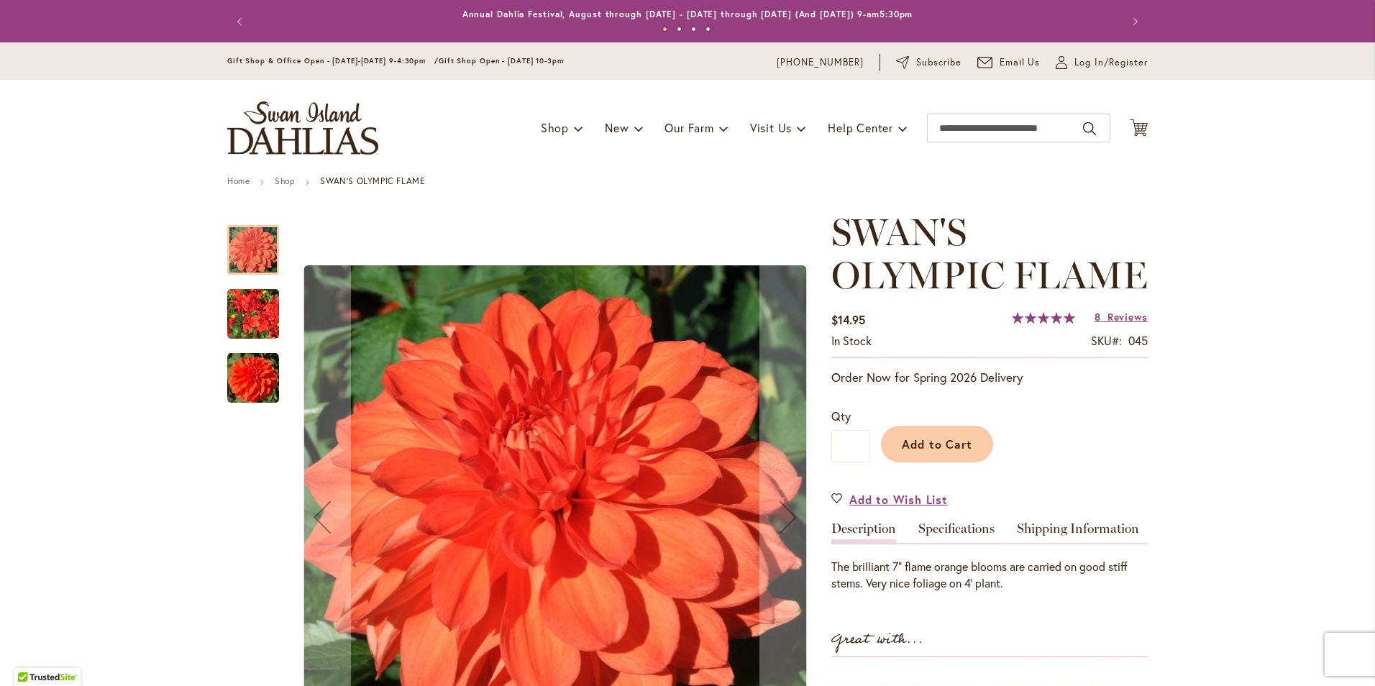
click at [258, 301] on img "Swan's Olympic Flame" at bounding box center [253, 314] width 52 height 69
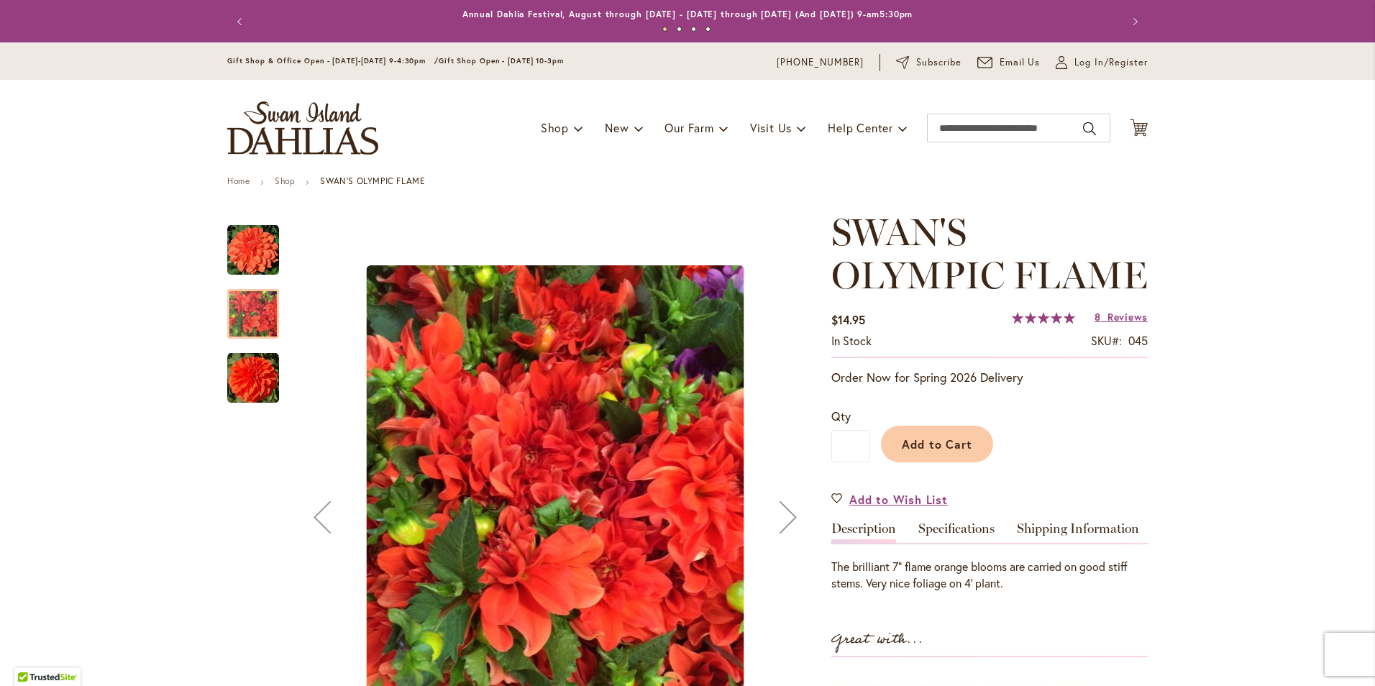
click at [245, 375] on img "Swan's Olympic Flame" at bounding box center [253, 378] width 52 height 52
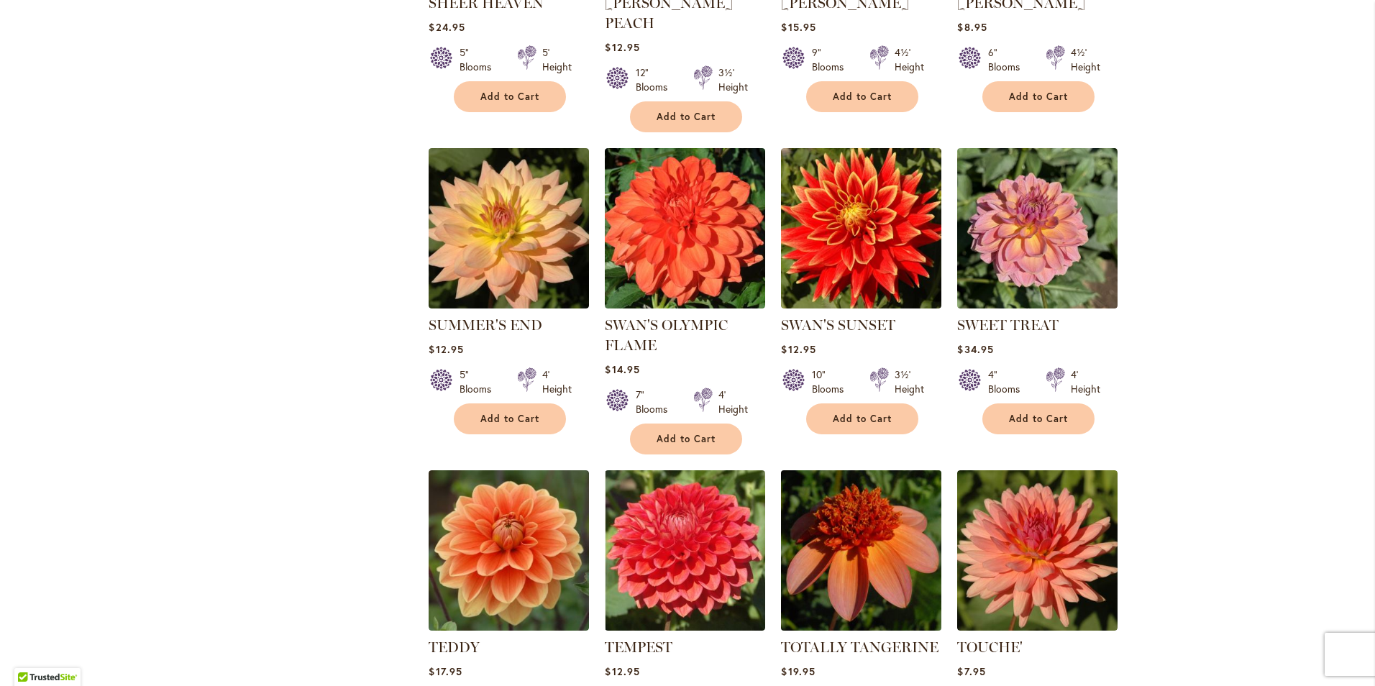
scroll to position [2988, 0]
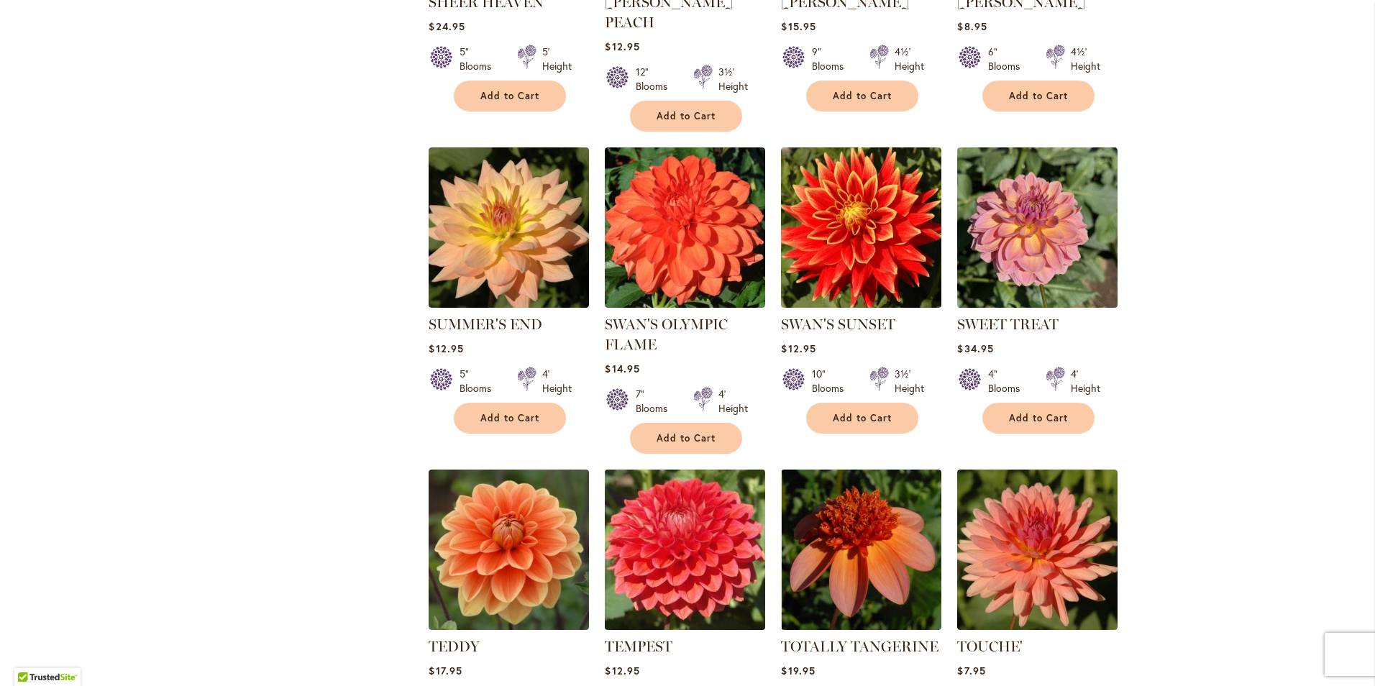
click at [669, 477] on img at bounding box center [685, 549] width 168 height 168
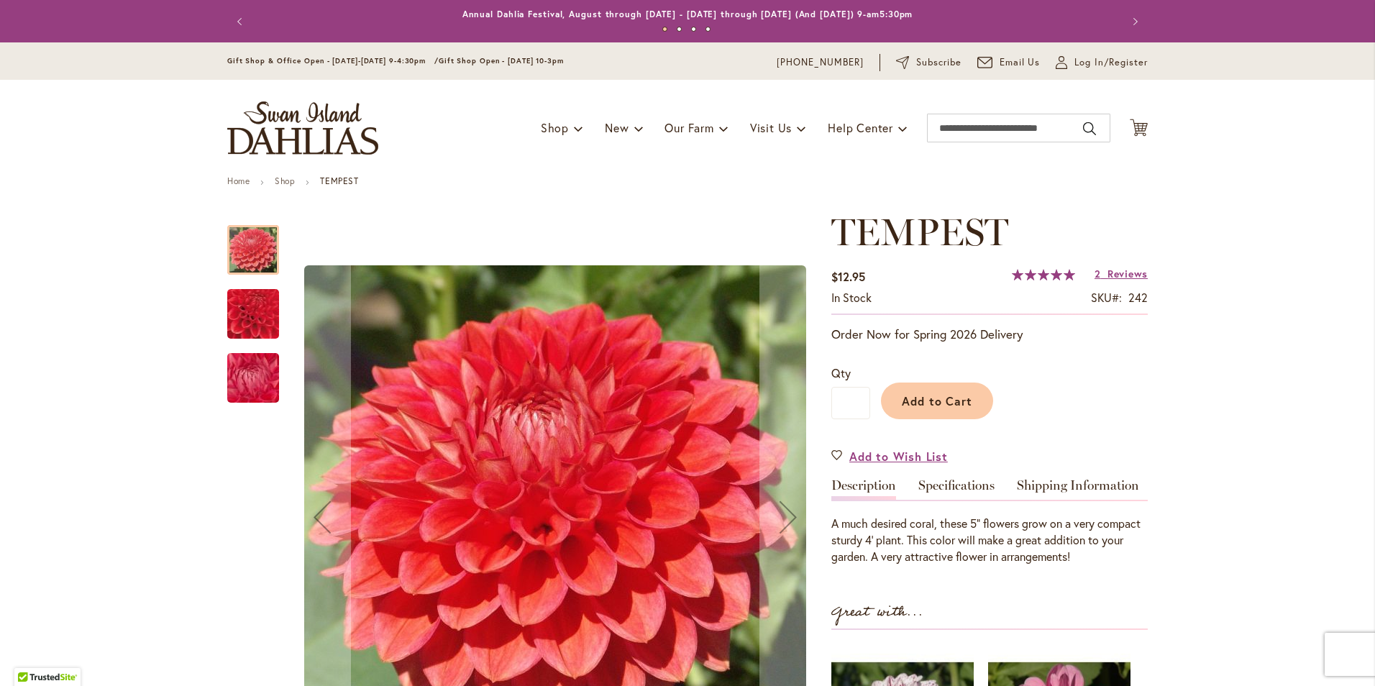
click at [252, 300] on img "TEMPEST" at bounding box center [254, 314] width 100 height 99
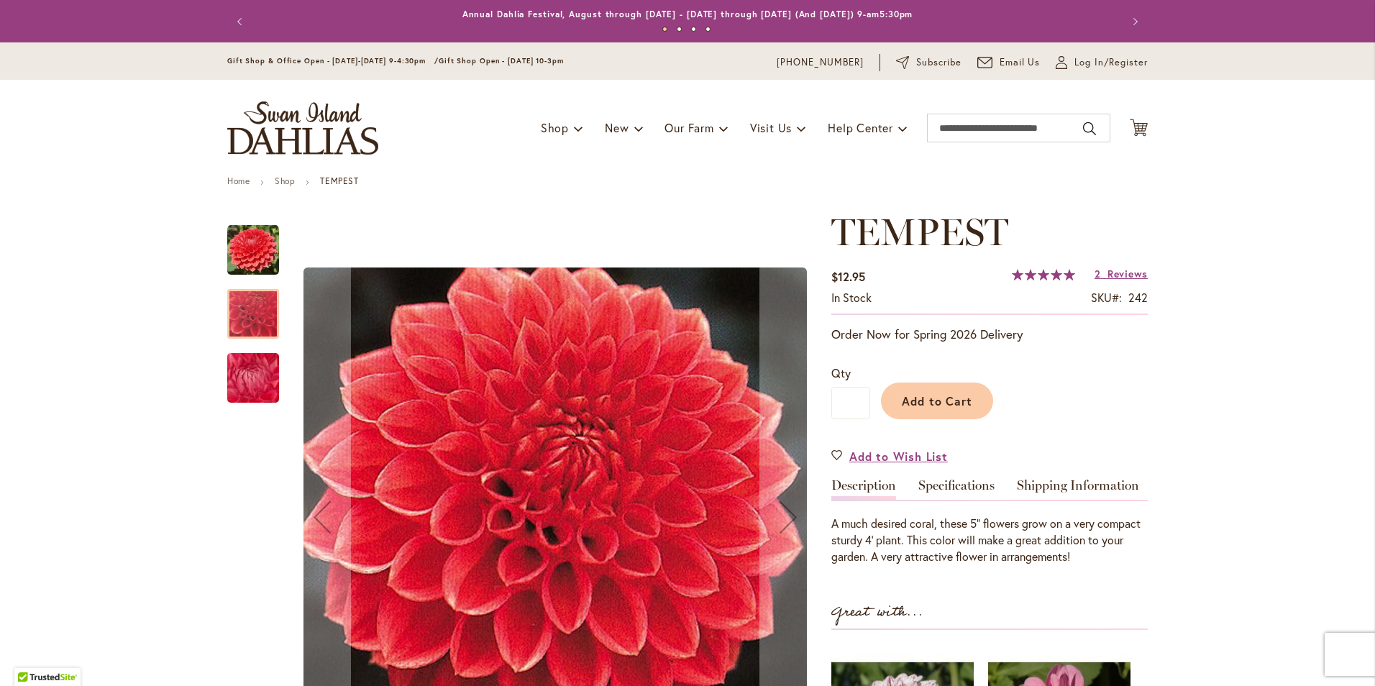
click at [251, 379] on img "TEMPEST" at bounding box center [253, 379] width 104 height 78
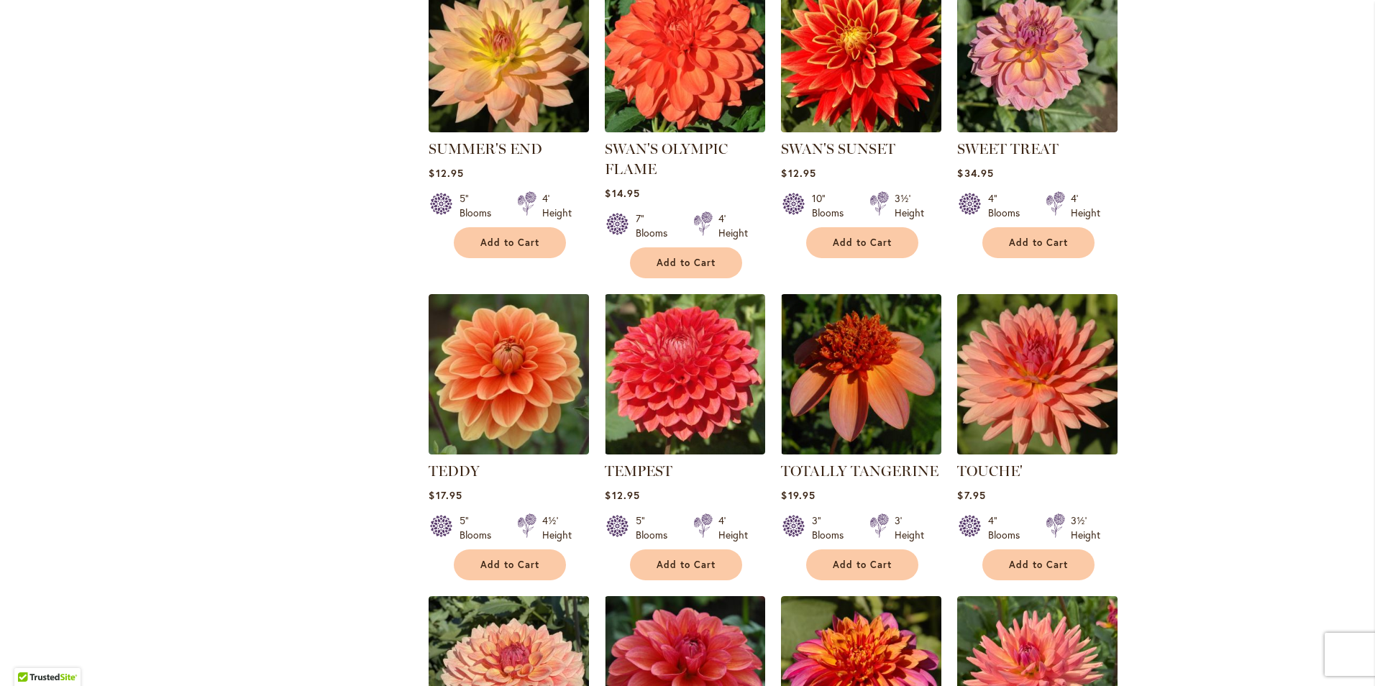
scroll to position [3164, 0]
click at [1042, 289] on img at bounding box center [1038, 373] width 168 height 168
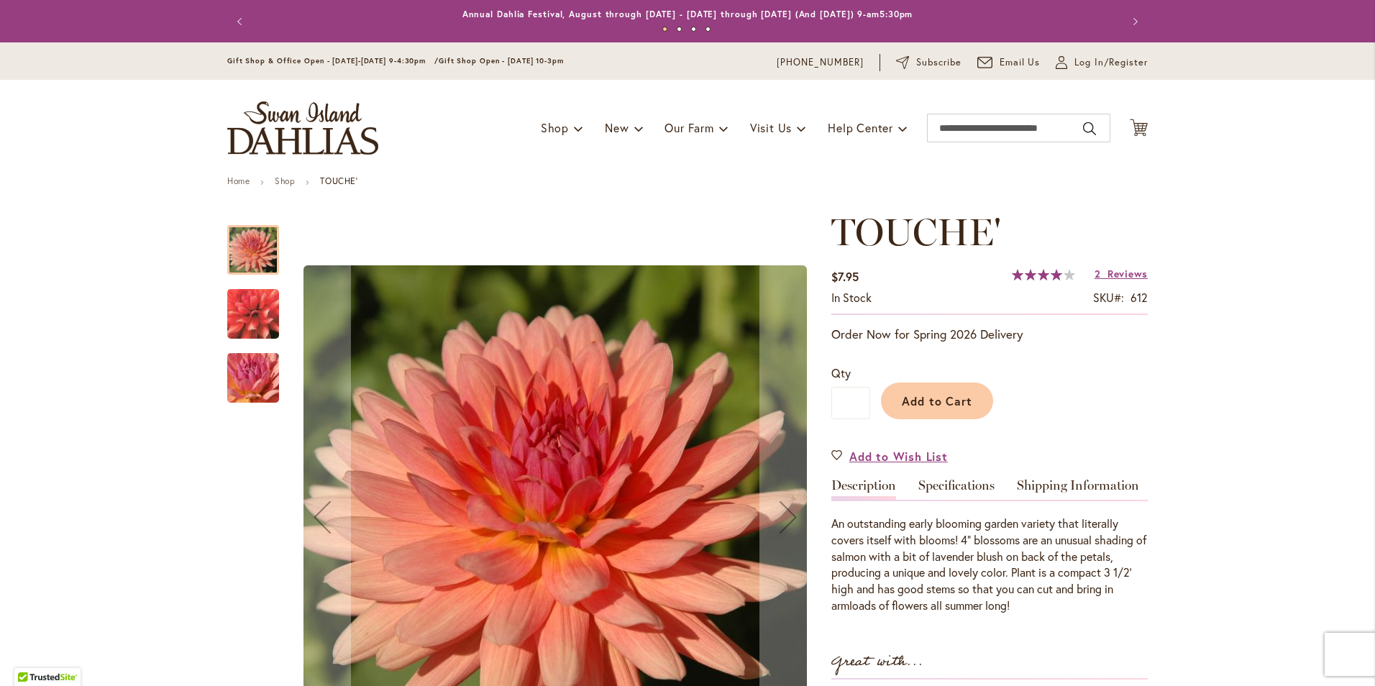
click at [253, 311] on img "TOUCHE'" at bounding box center [253, 314] width 104 height 96
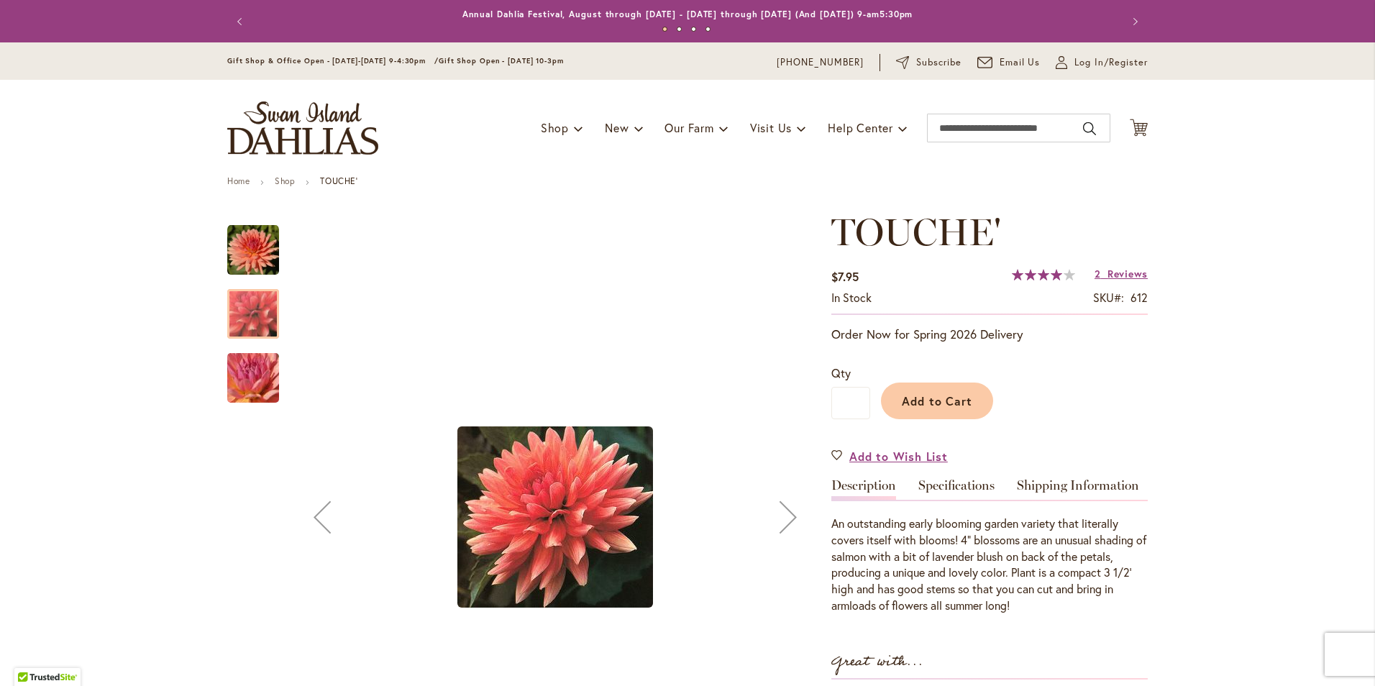
click at [240, 375] on img "TOUCHE'" at bounding box center [253, 379] width 104 height 78
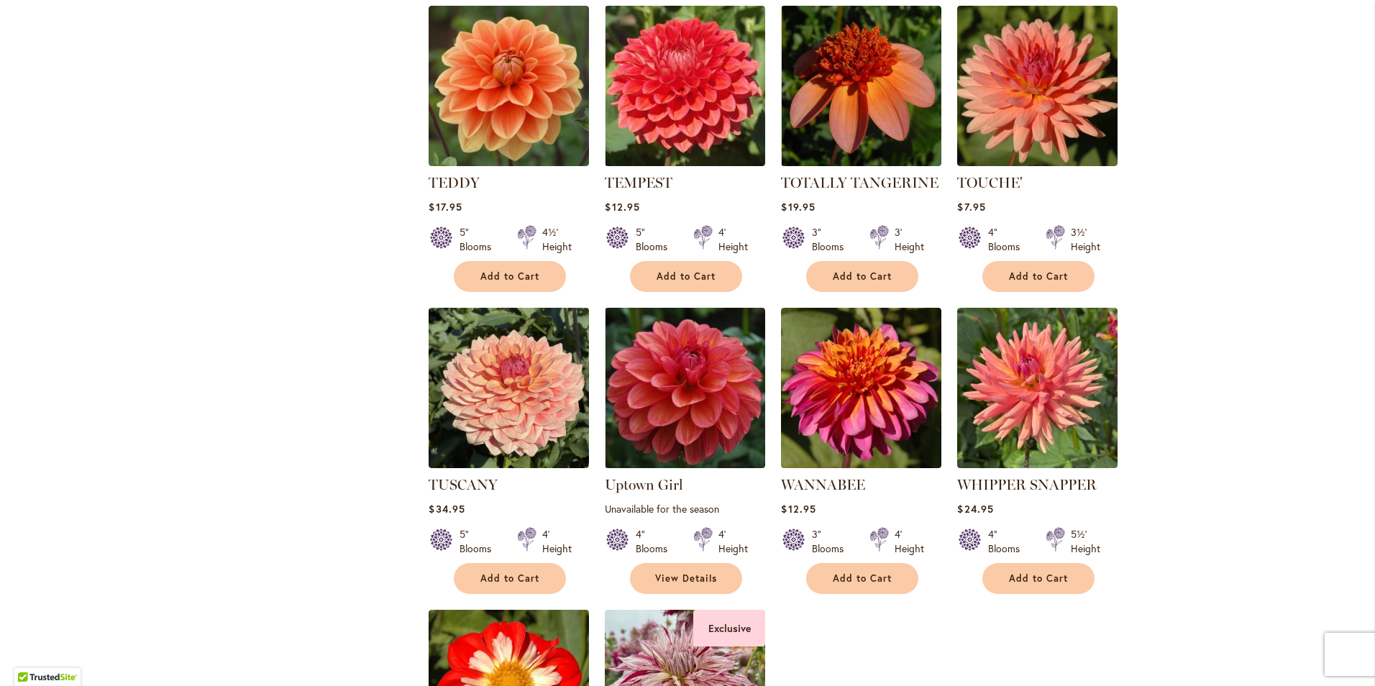
scroll to position [3452, 0]
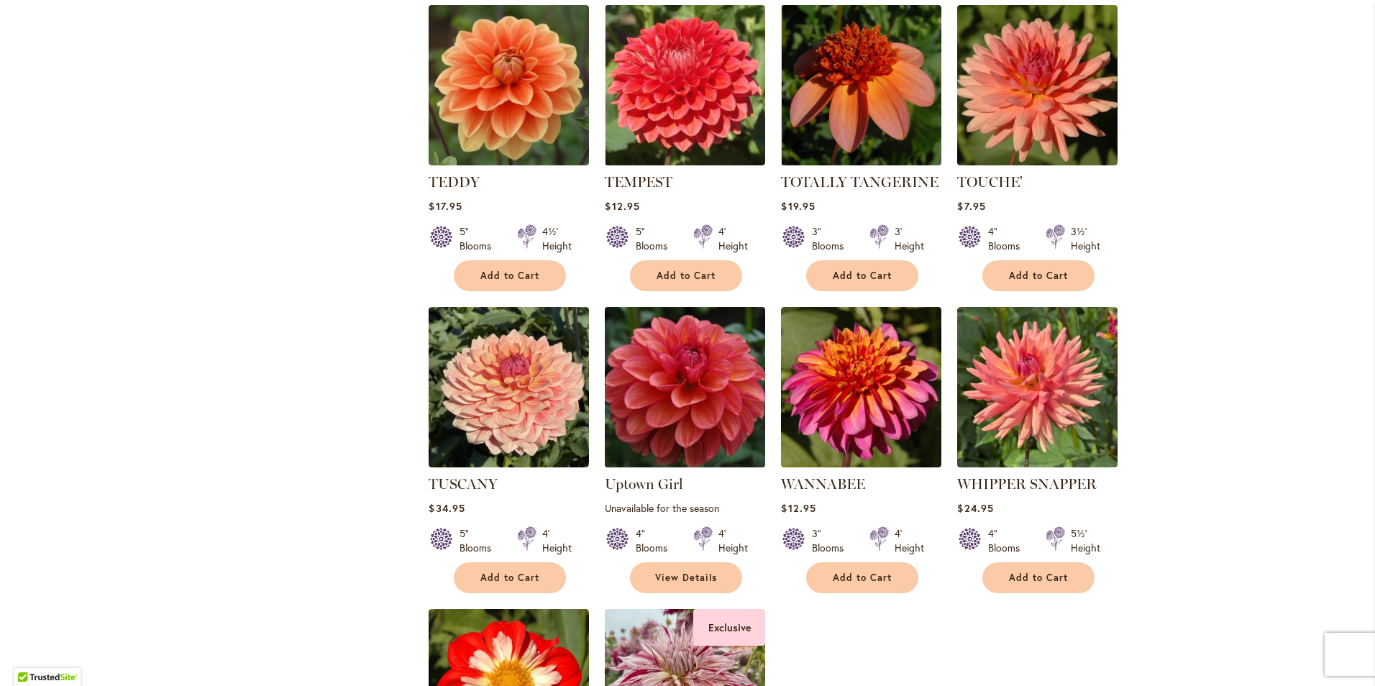
click at [681, 303] on img at bounding box center [685, 387] width 168 height 168
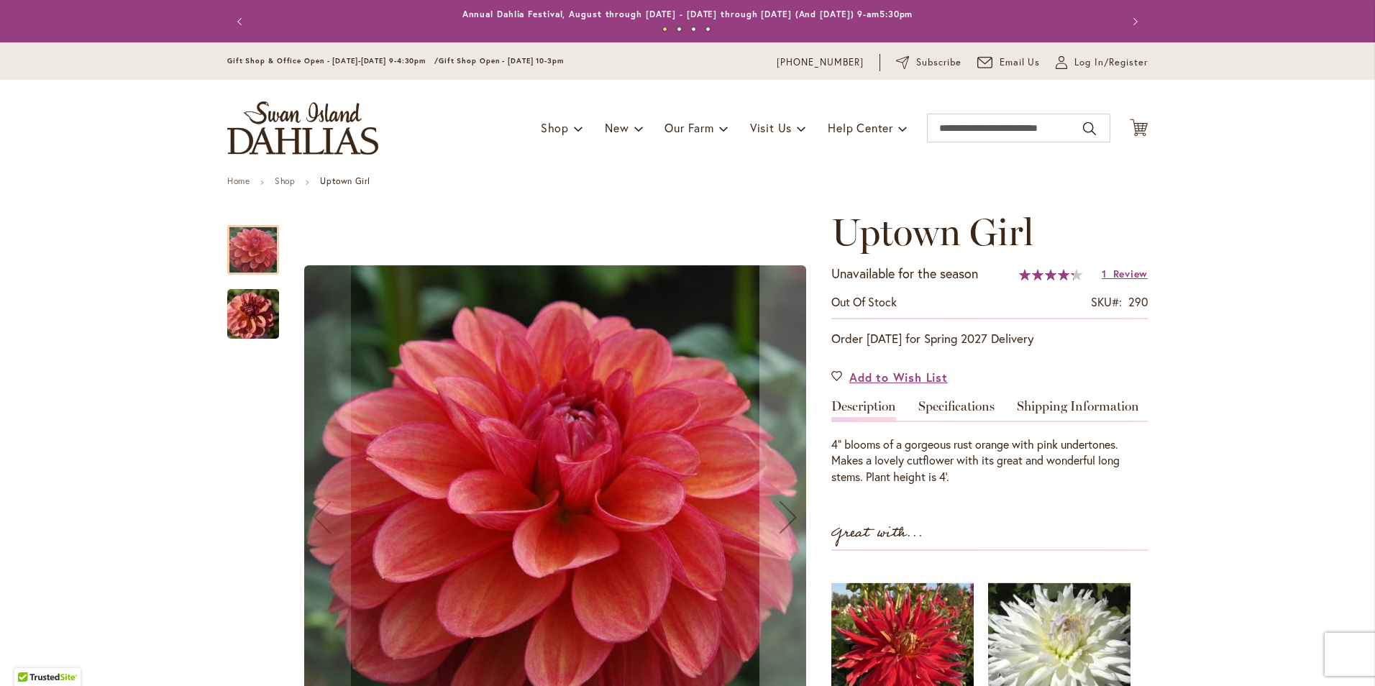
click at [244, 308] on img "Uptown Girl" at bounding box center [253, 314] width 104 height 69
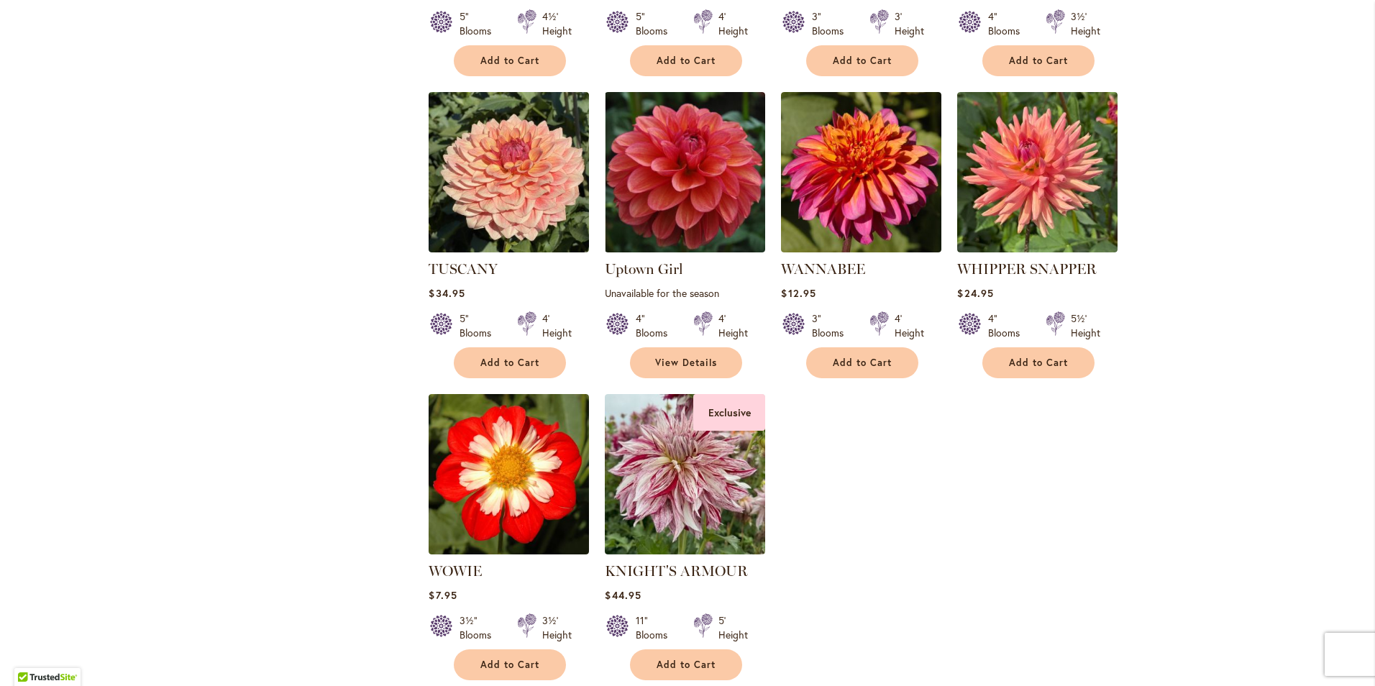
scroll to position [3668, 0]
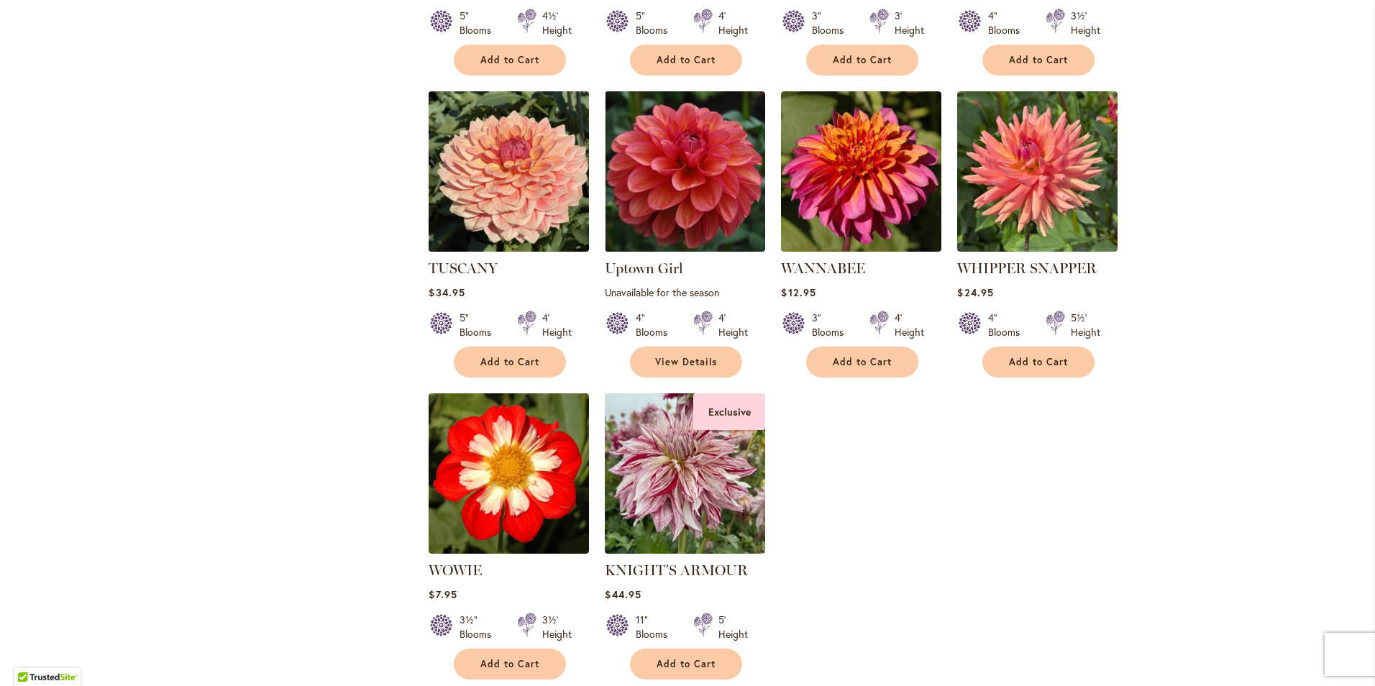
click at [519, 110] on img at bounding box center [509, 171] width 168 height 168
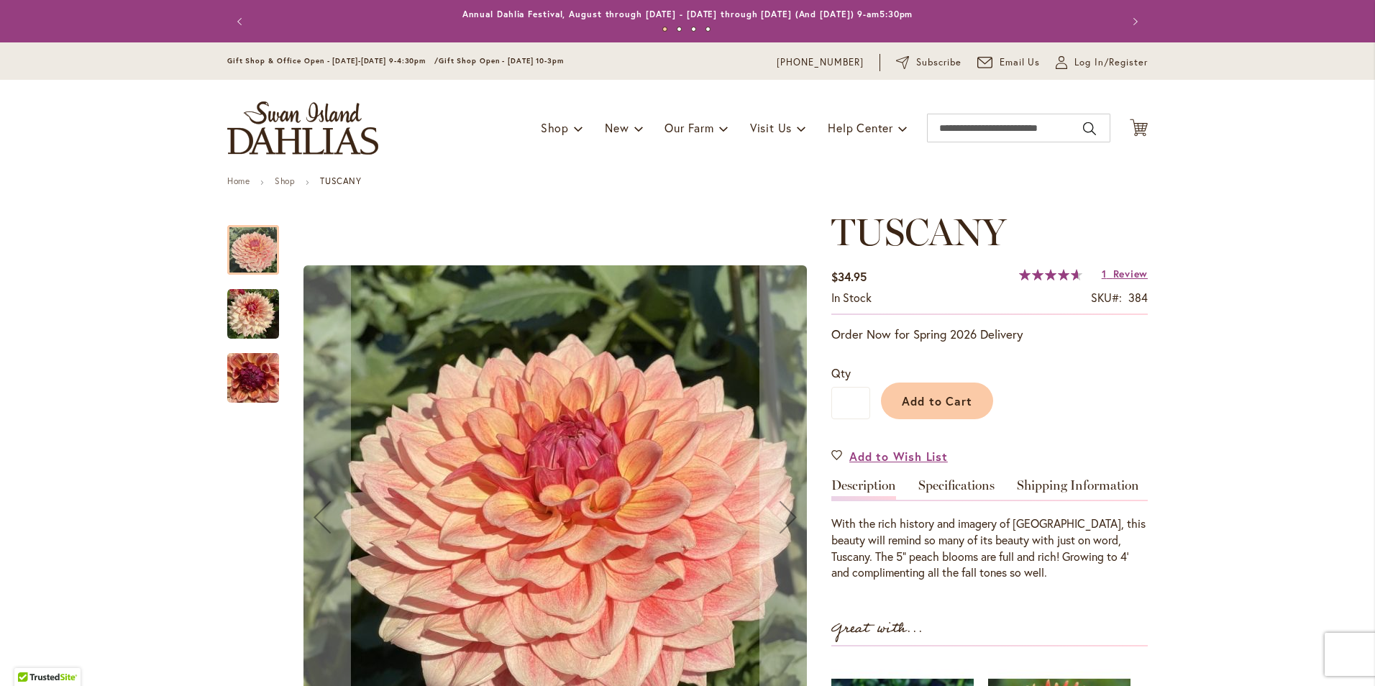
click at [238, 306] on img "TUSCANY" at bounding box center [253, 314] width 52 height 52
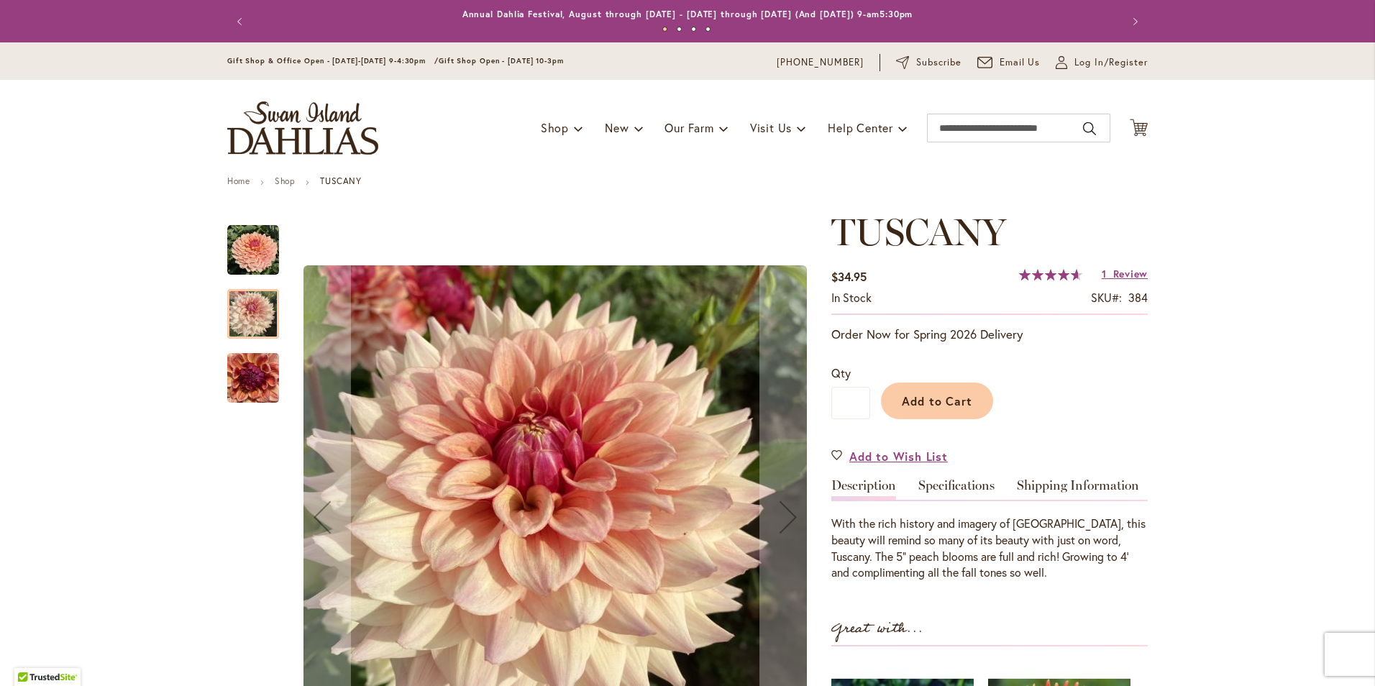
click at [250, 378] on img "TUSCANY" at bounding box center [253, 378] width 52 height 69
